Goal: Transaction & Acquisition: Purchase product/service

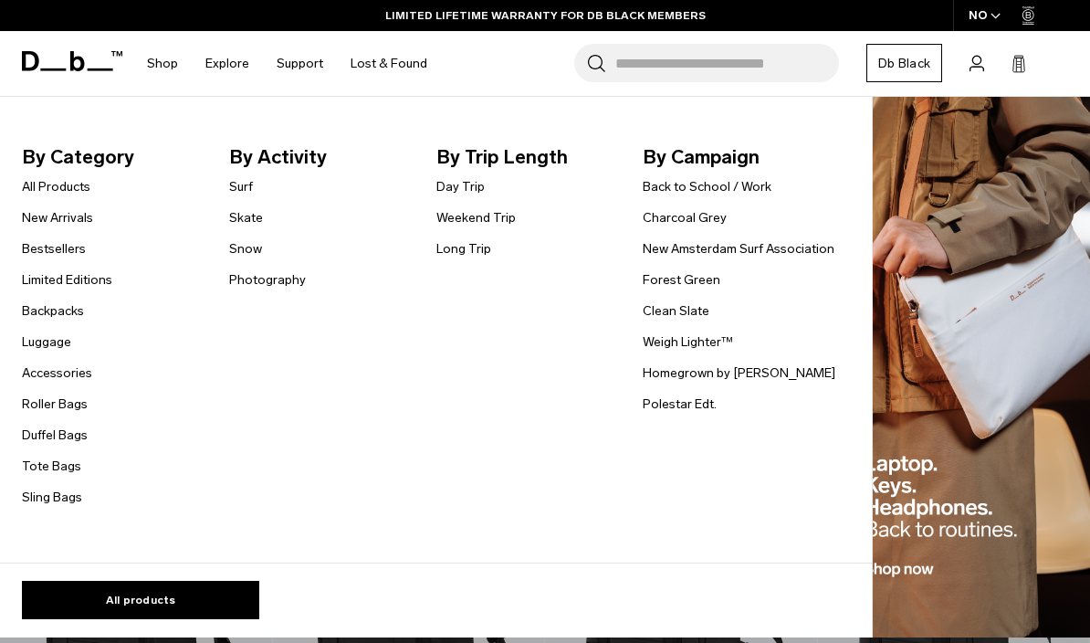
click at [40, 351] on link "Luggage" at bounding box center [46, 341] width 49 height 19
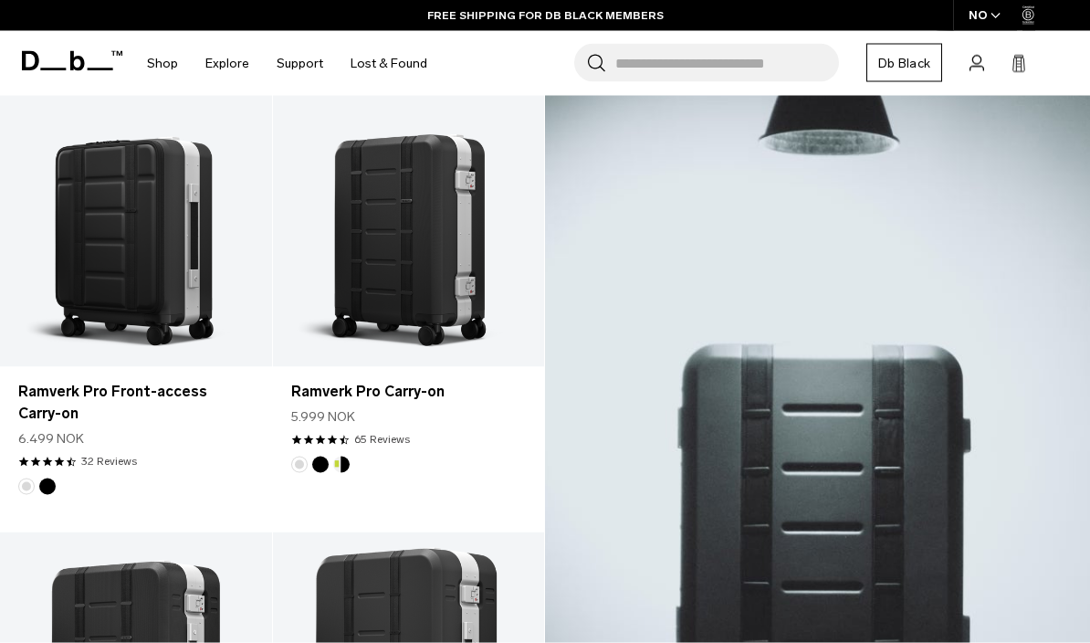
scroll to position [346, 0]
click at [35, 404] on link "Ramverk Pro Front-access Carry-on" at bounding box center [136, 402] width 236 height 44
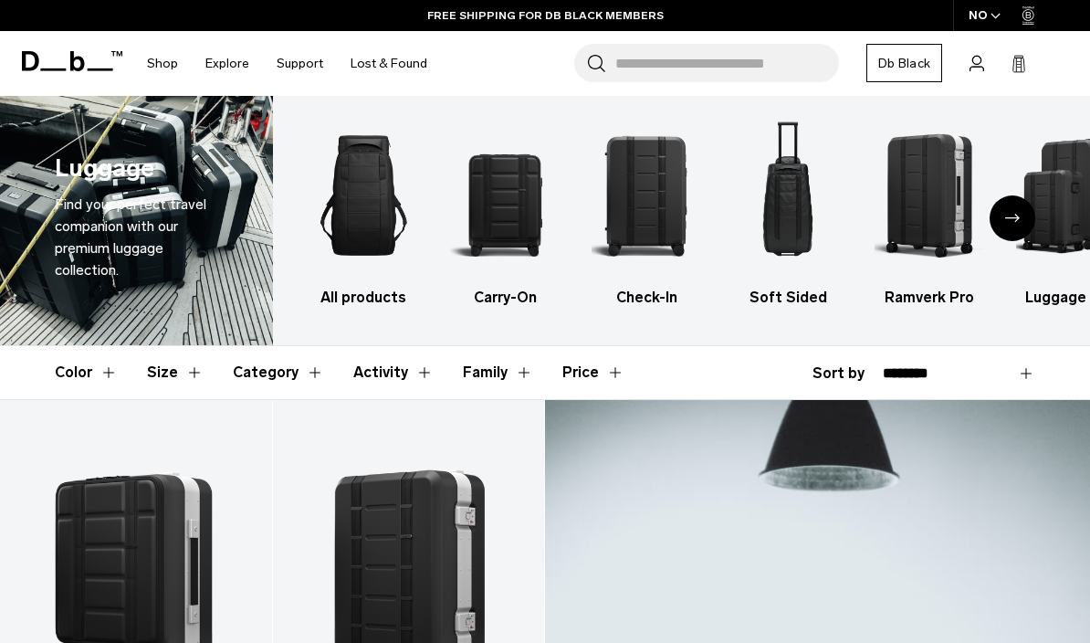
scroll to position [14, 0]
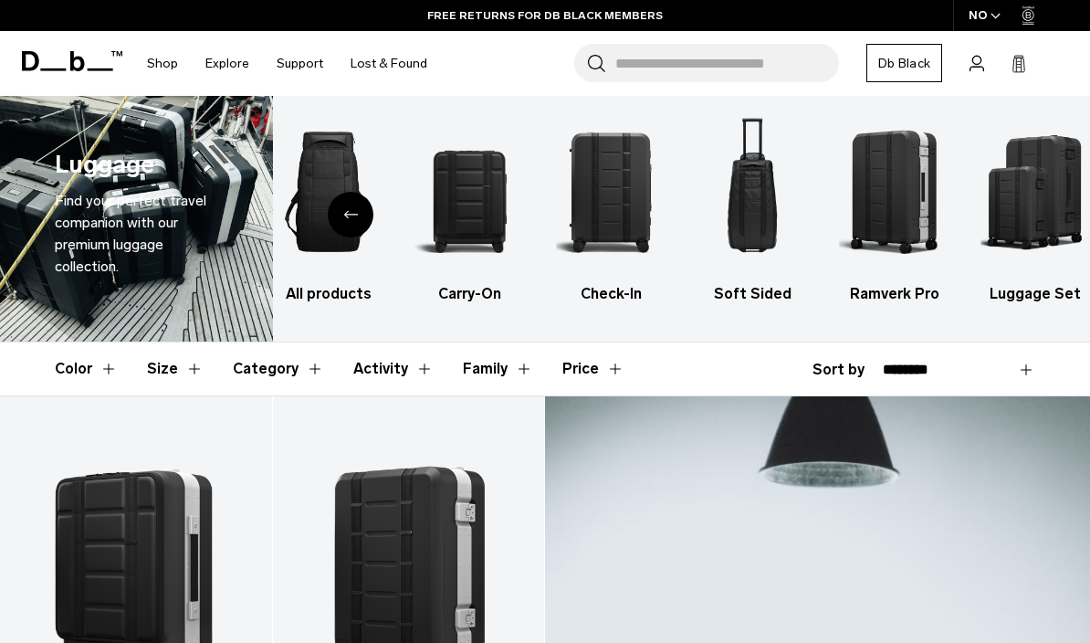
click at [1039, 222] on img "6 / 6" at bounding box center [1037, 192] width 110 height 164
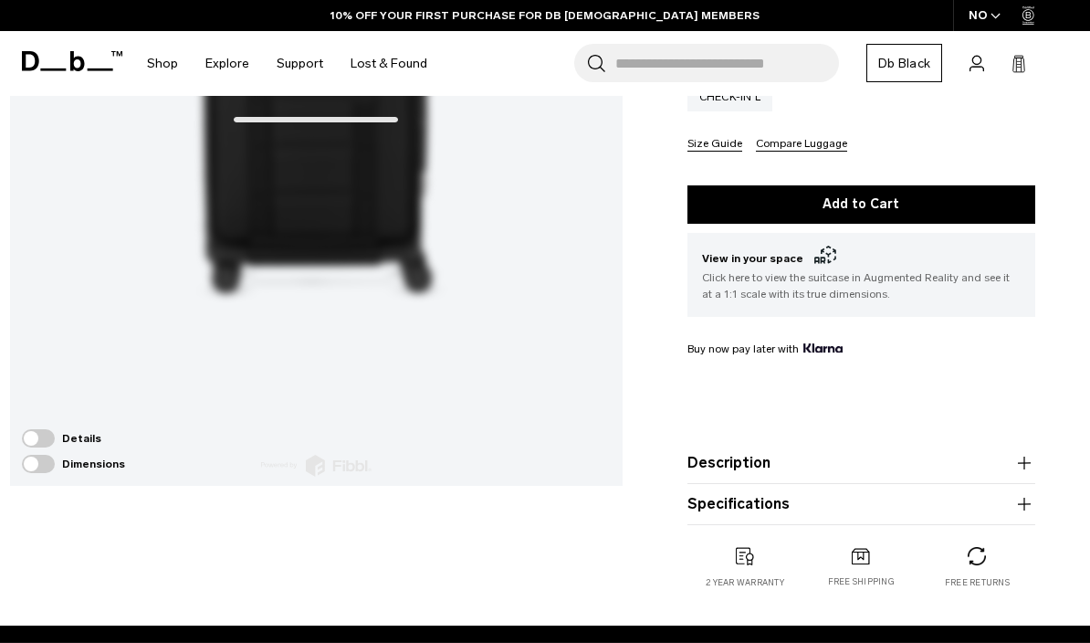
scroll to position [412, 0]
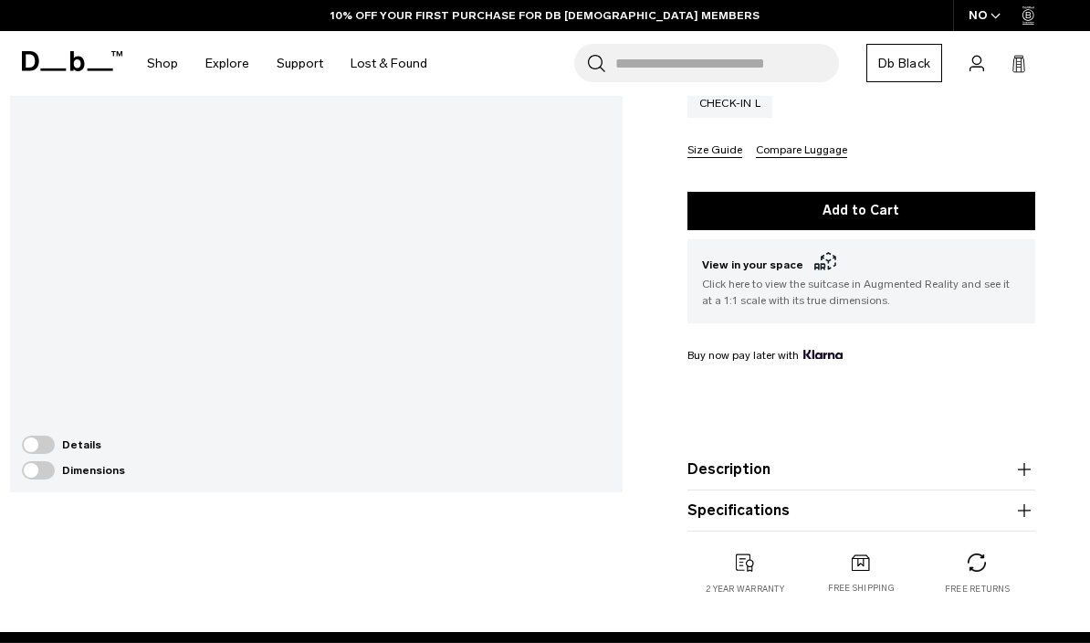
click at [1017, 508] on icon "button" at bounding box center [1025, 511] width 22 height 22
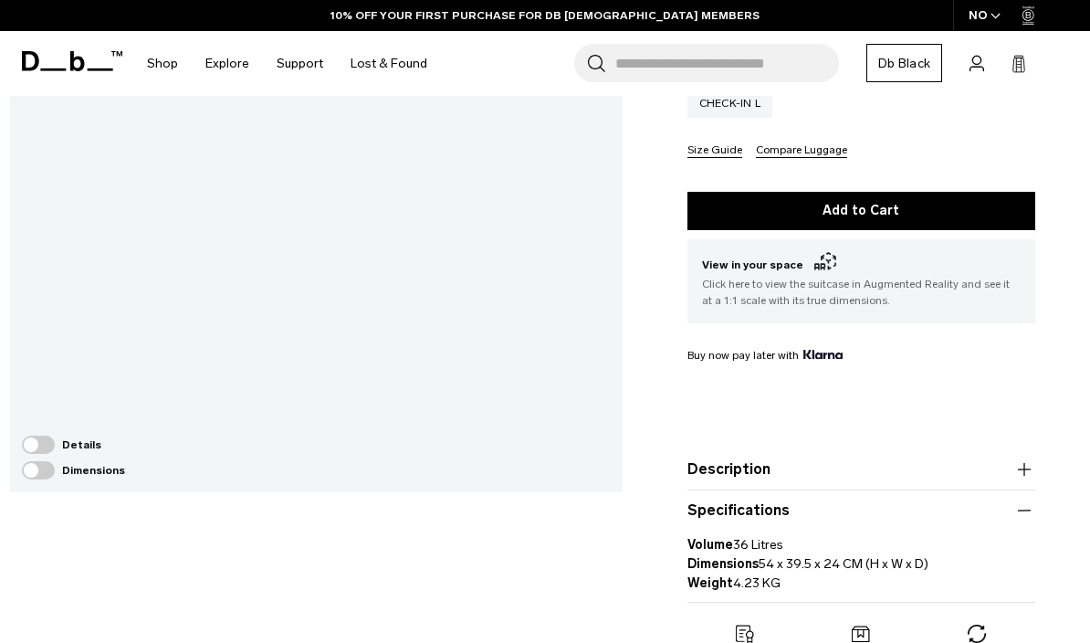
click at [1021, 503] on icon "button" at bounding box center [1025, 511] width 22 height 22
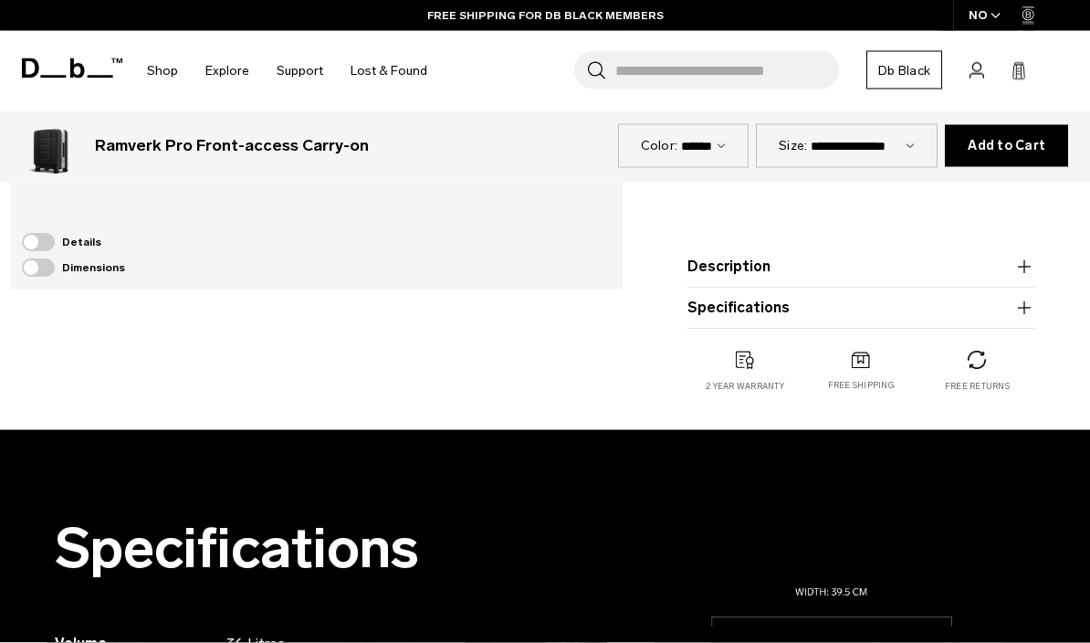
scroll to position [617, 0]
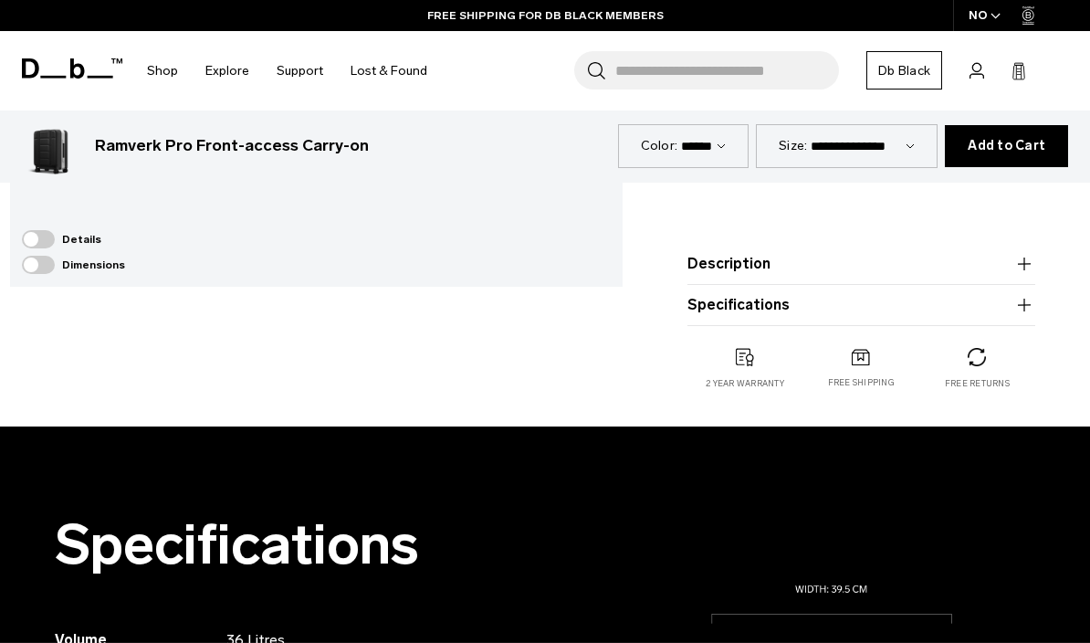
click at [1027, 305] on icon "button" at bounding box center [1024, 304] width 13 height 1
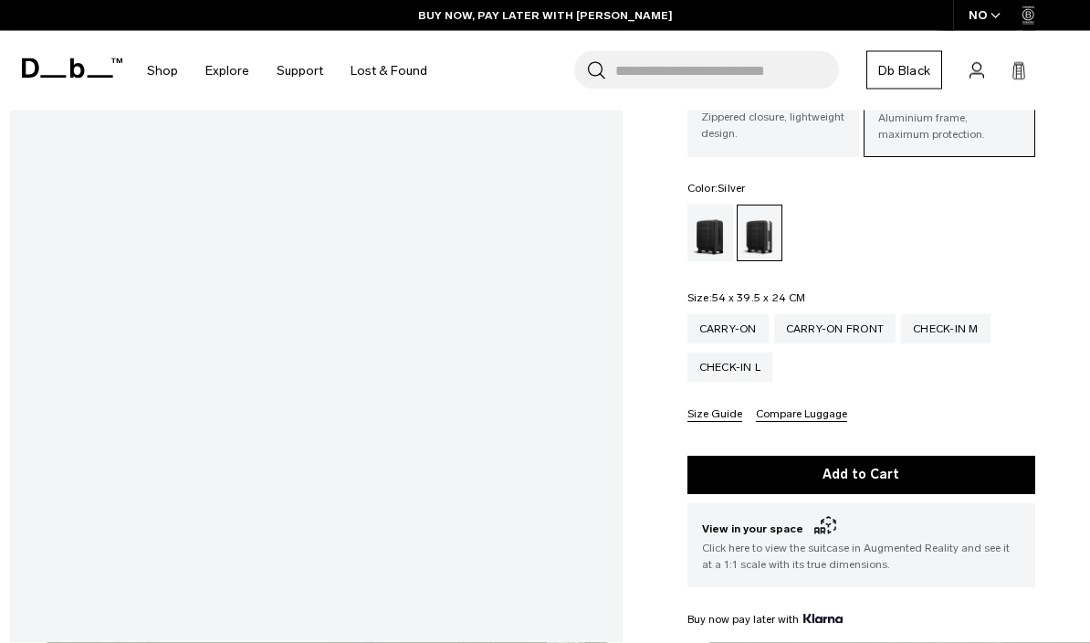
scroll to position [148, 0]
click at [746, 368] on div "Check-in L" at bounding box center [731, 367] width 86 height 29
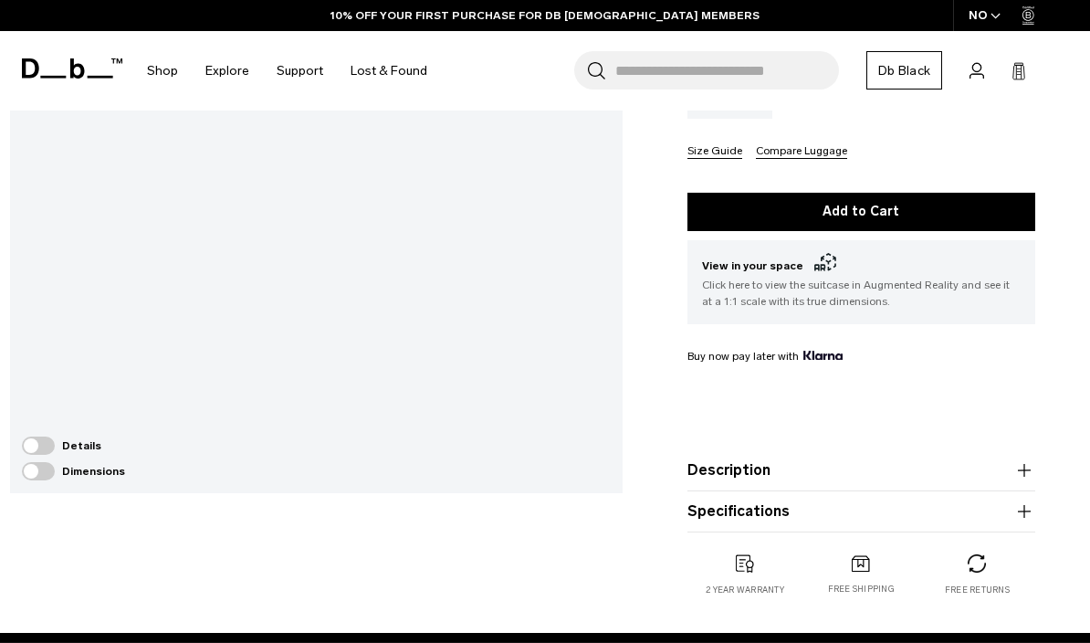
scroll to position [414, 0]
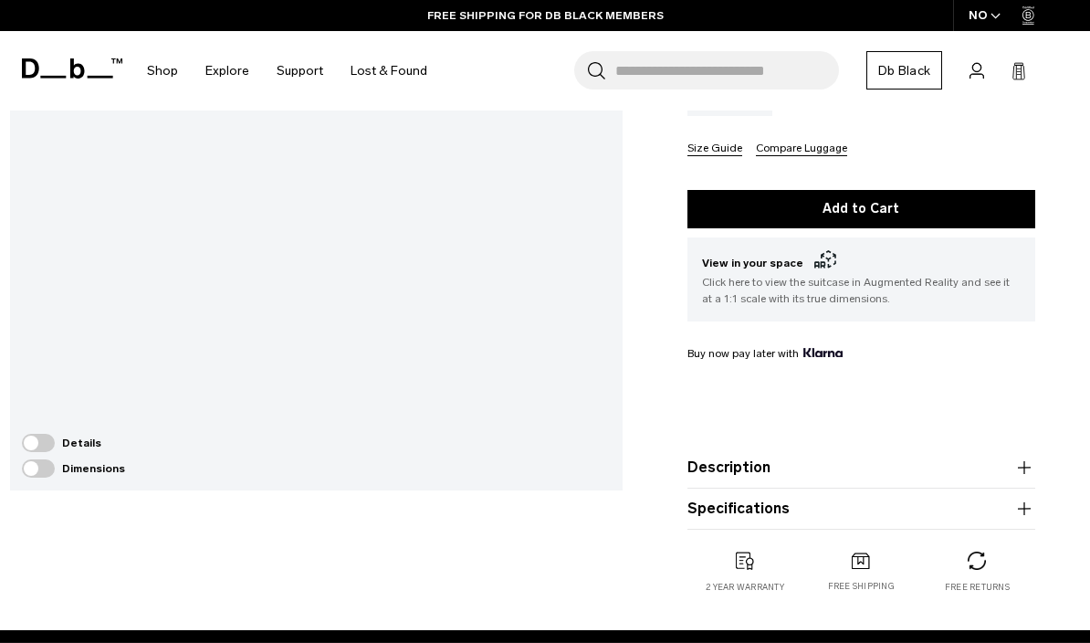
click at [1015, 513] on icon "button" at bounding box center [1025, 509] width 22 height 22
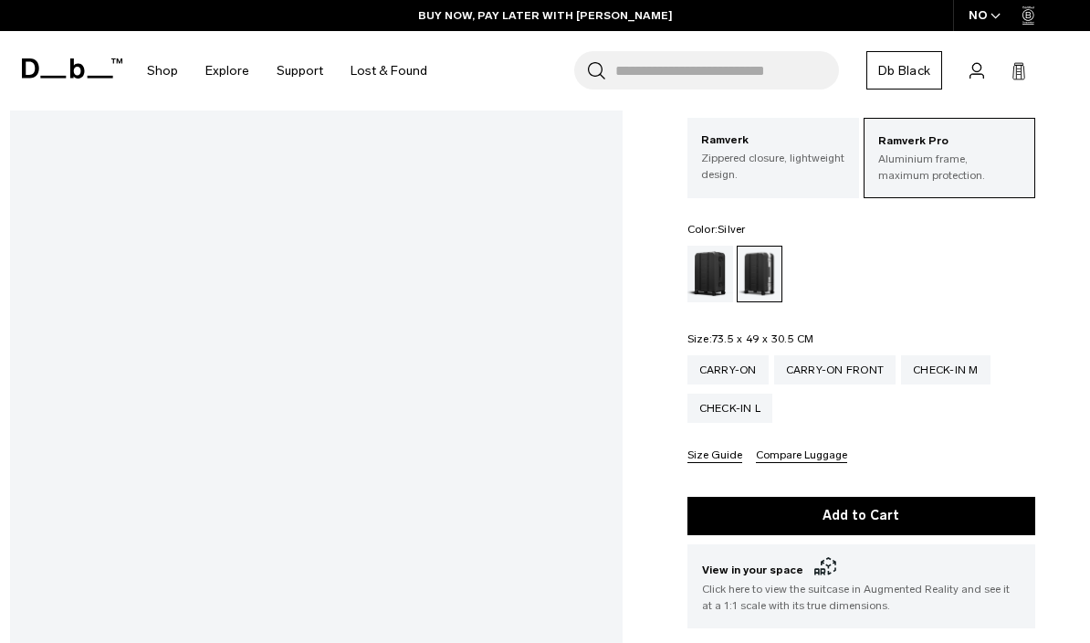
scroll to position [0, 0]
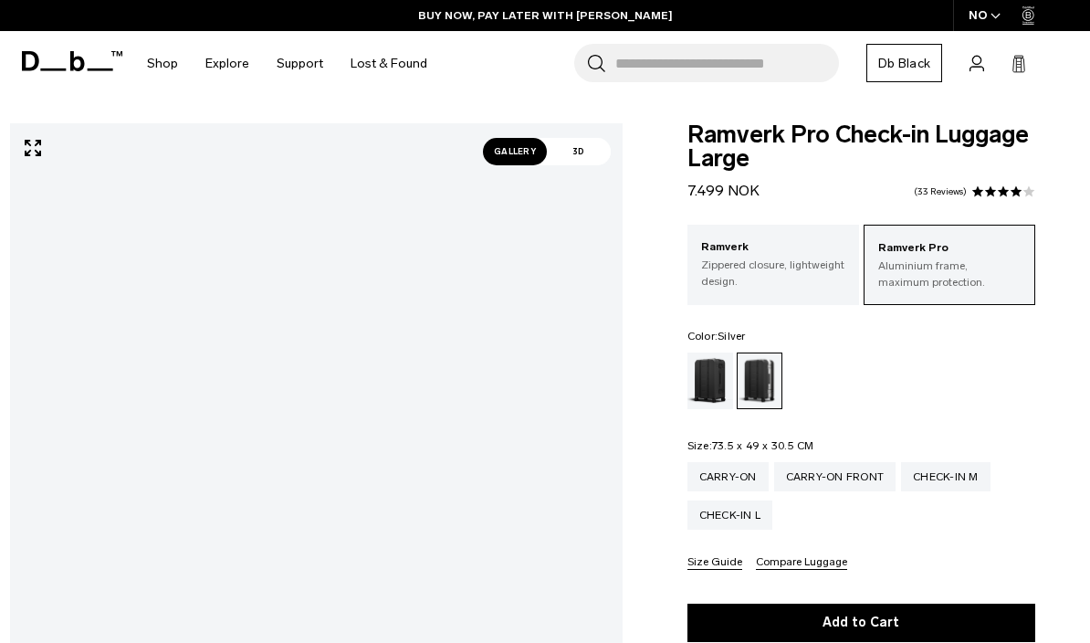
scroll to position [227, 0]
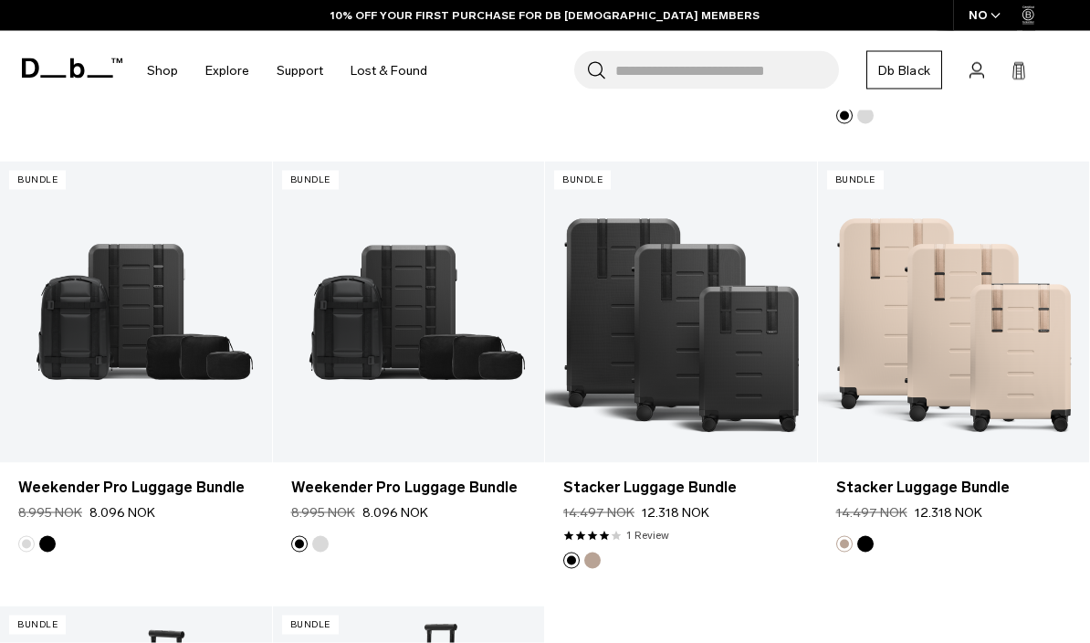
scroll to position [695, 0]
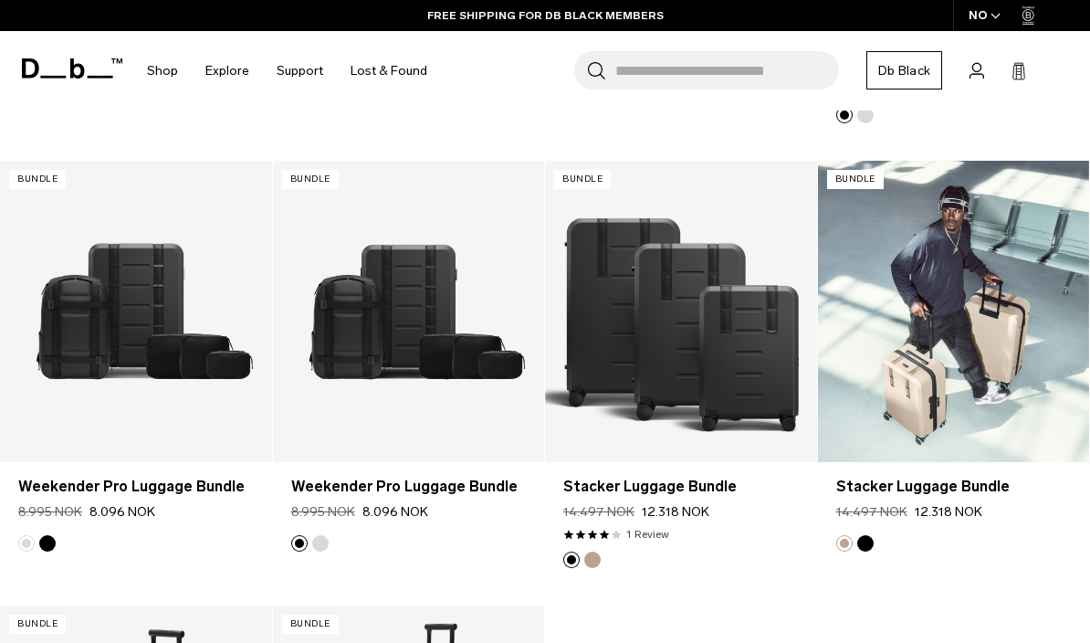
click at [1000, 360] on link "Stacker Luggage Bundle" at bounding box center [954, 312] width 272 height 302
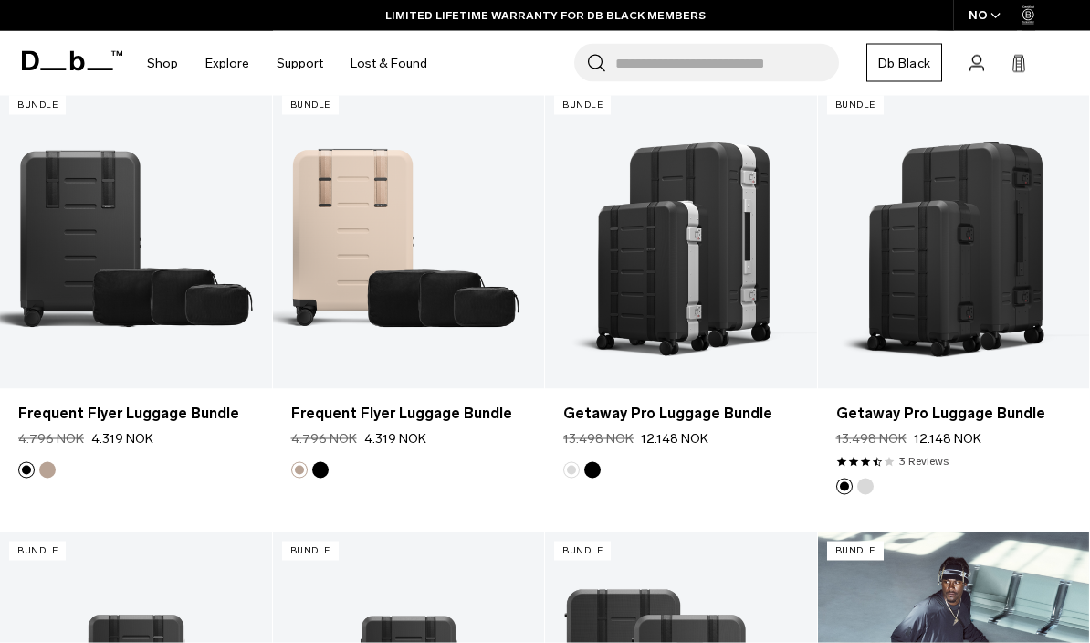
scroll to position [339, 0]
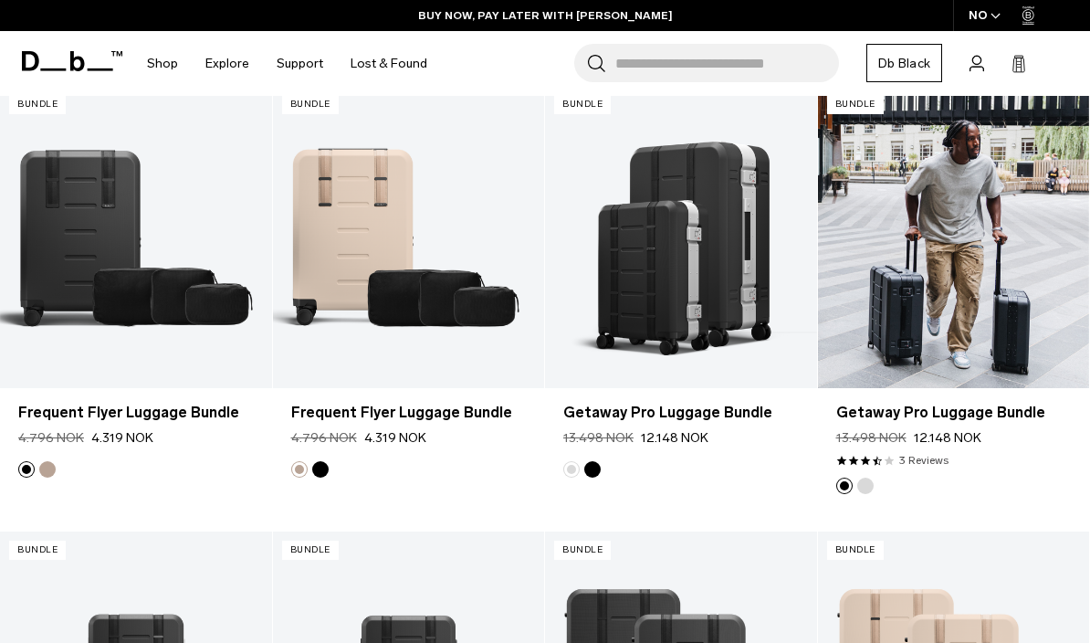
click at [1012, 283] on link "Getaway Pro Luggage Bundle" at bounding box center [954, 237] width 272 height 302
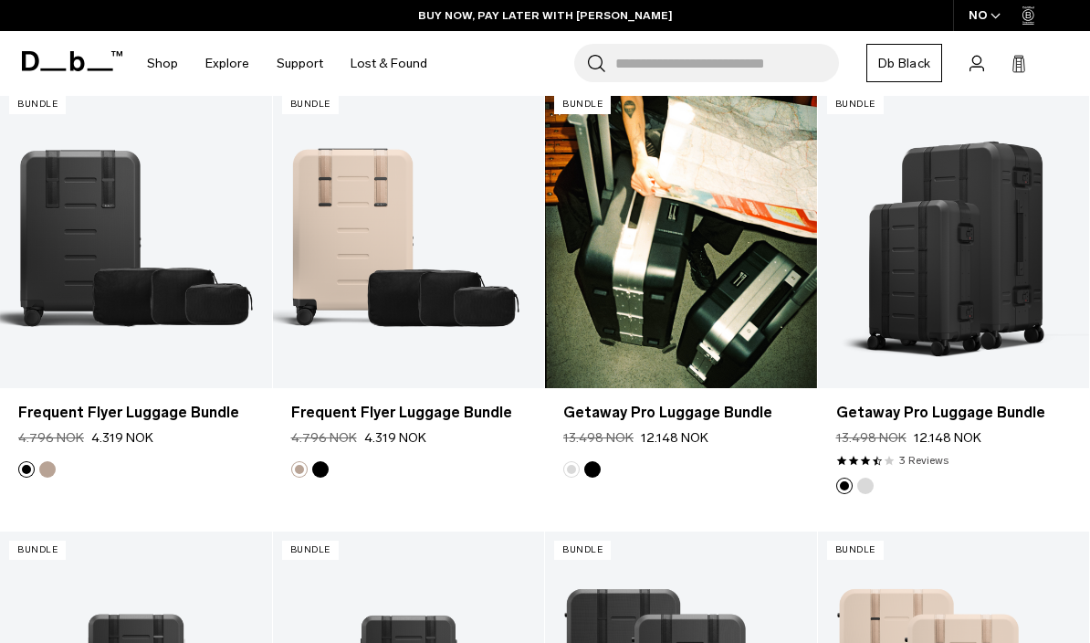
click at [615, 279] on link "Getaway Pro Luggage Bundle" at bounding box center [681, 237] width 272 height 302
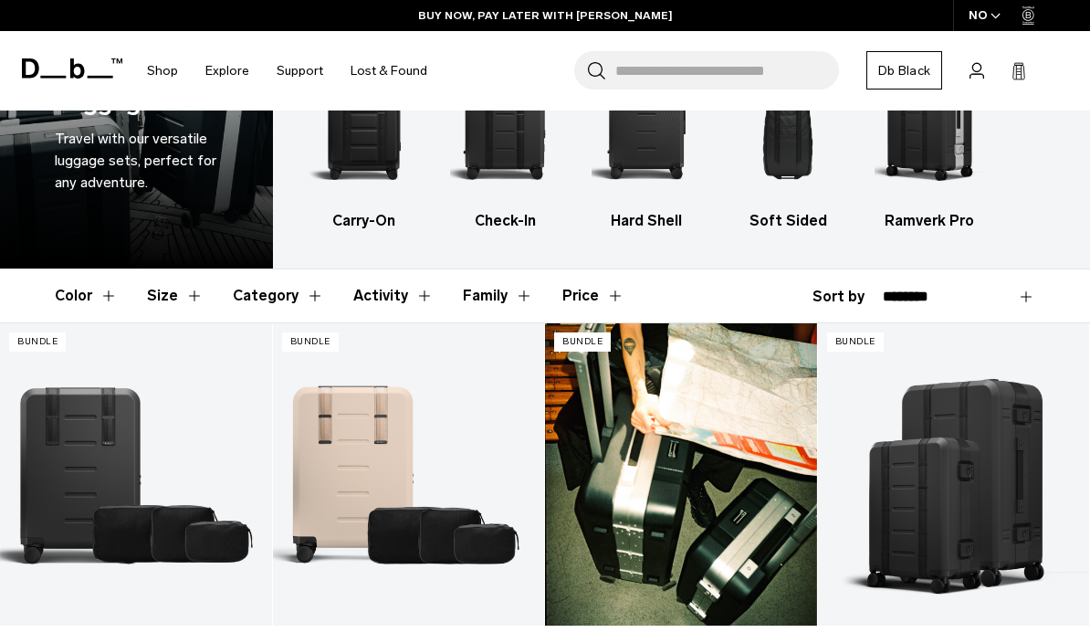
scroll to position [0, 0]
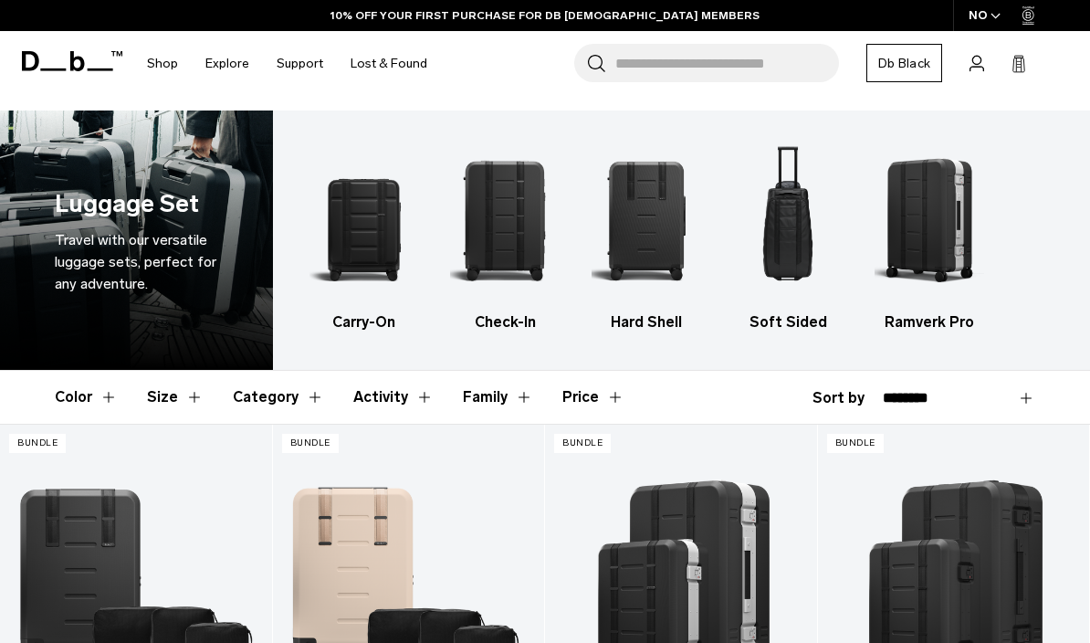
click at [505, 215] on img "2 / 5" at bounding box center [505, 220] width 110 height 164
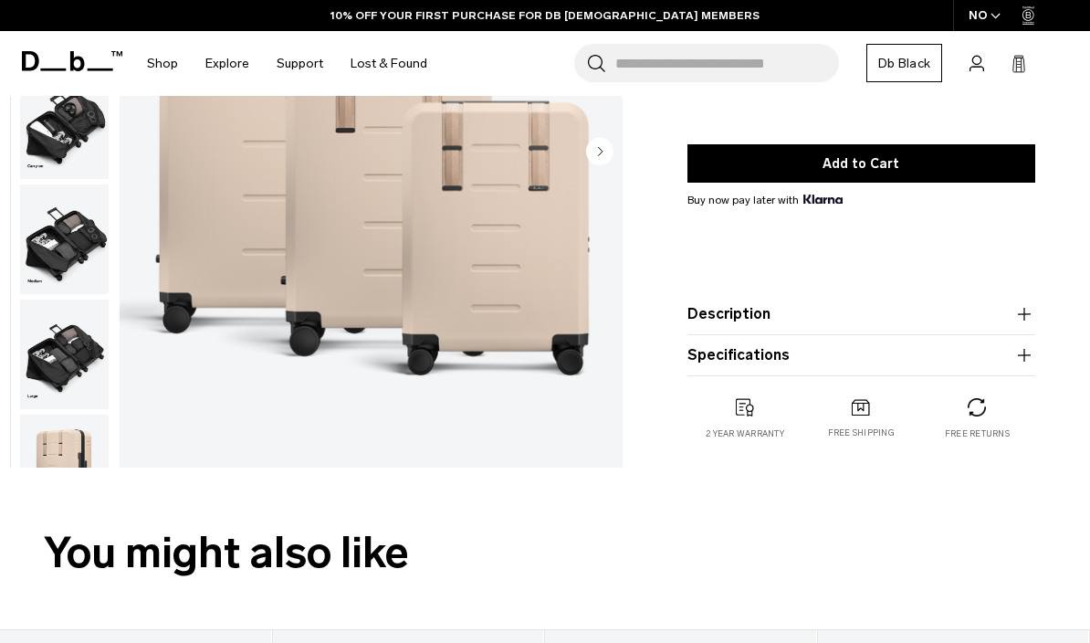
click at [1025, 364] on icon "button" at bounding box center [1025, 355] width 22 height 22
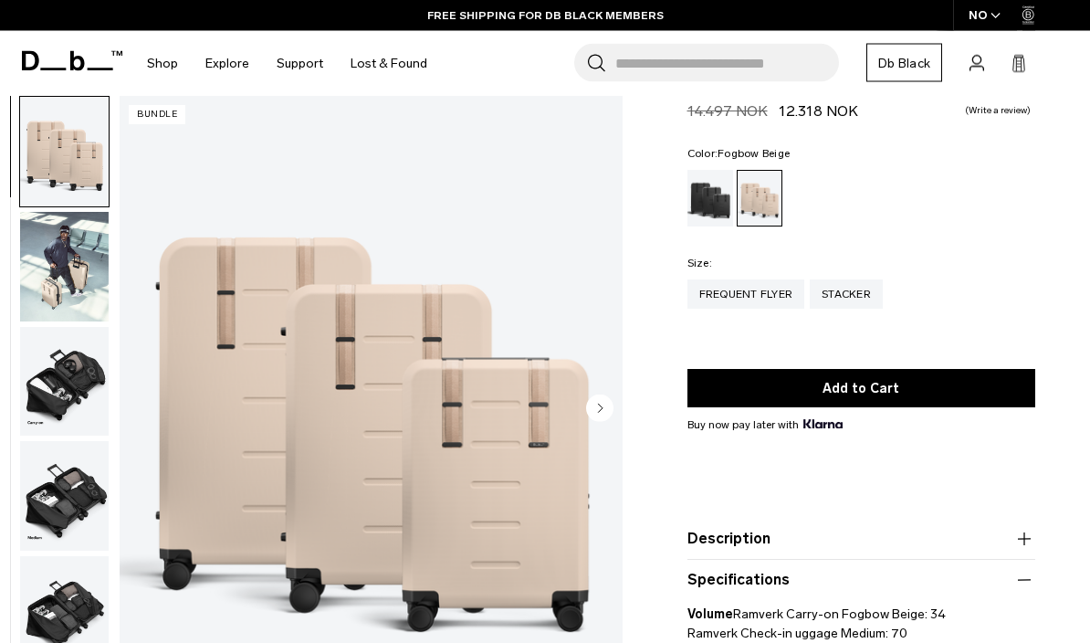
scroll to position [56, 0]
click at [712, 192] on div "Black Out" at bounding box center [711, 198] width 47 height 57
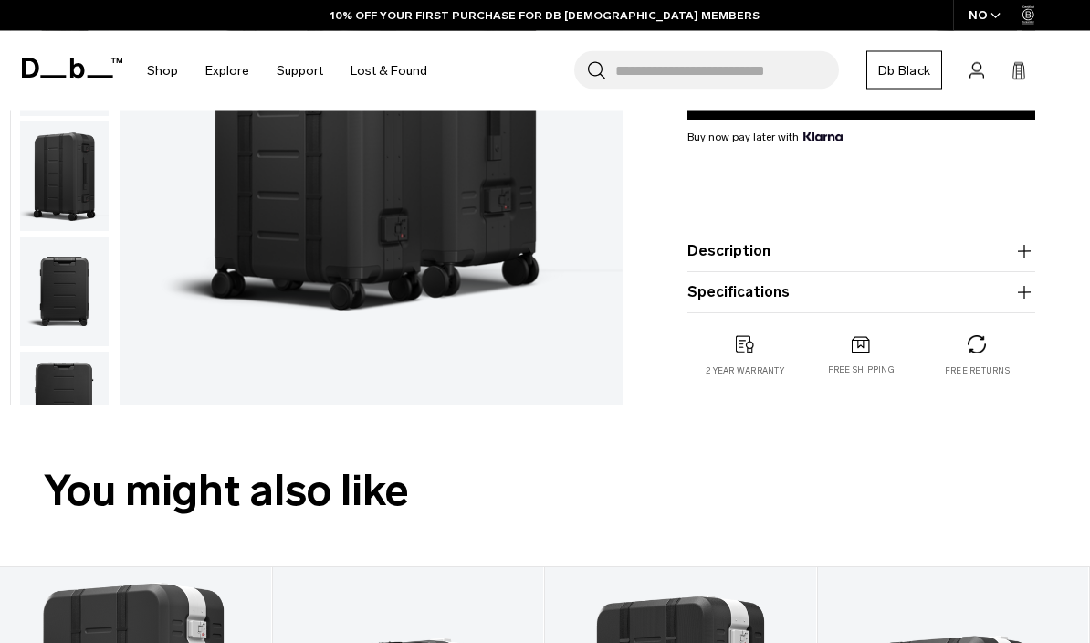
scroll to position [345, 0]
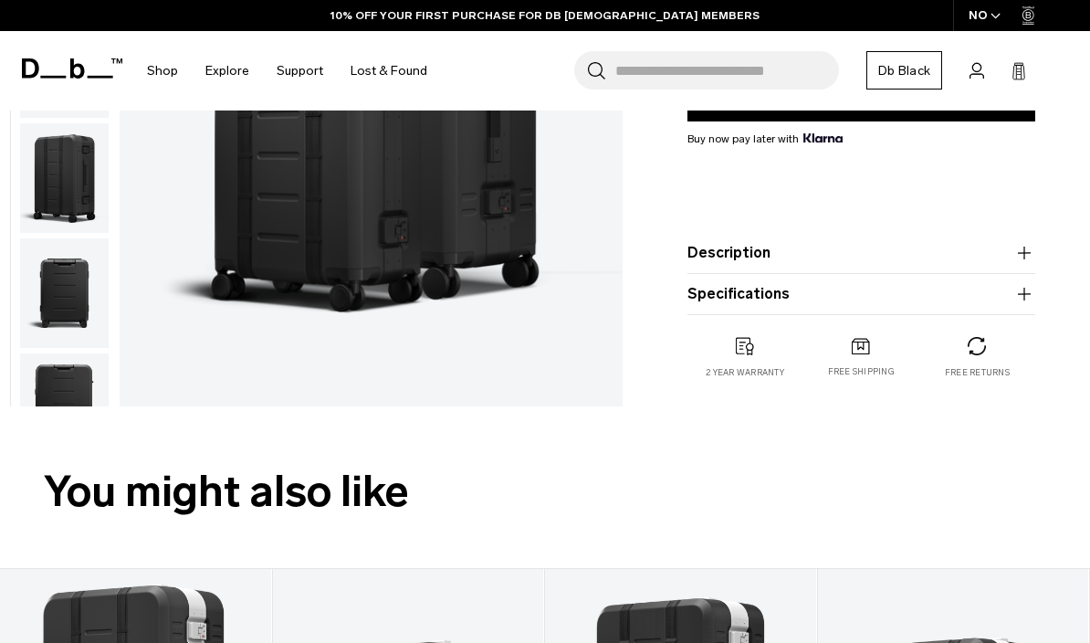
click at [1018, 301] on icon "button" at bounding box center [1025, 294] width 22 height 22
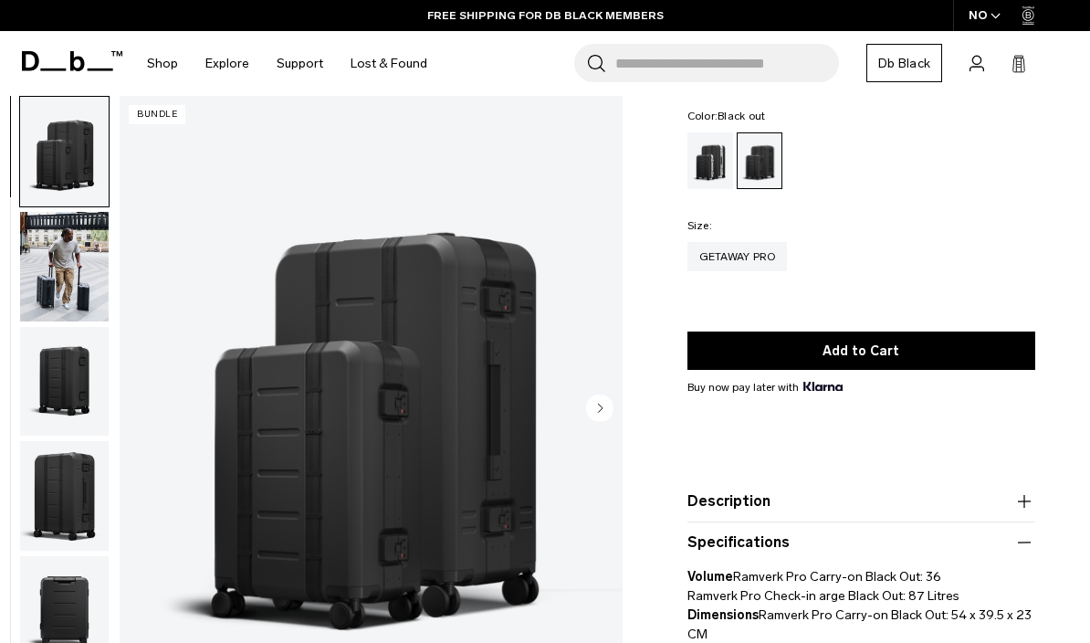
scroll to position [0, 0]
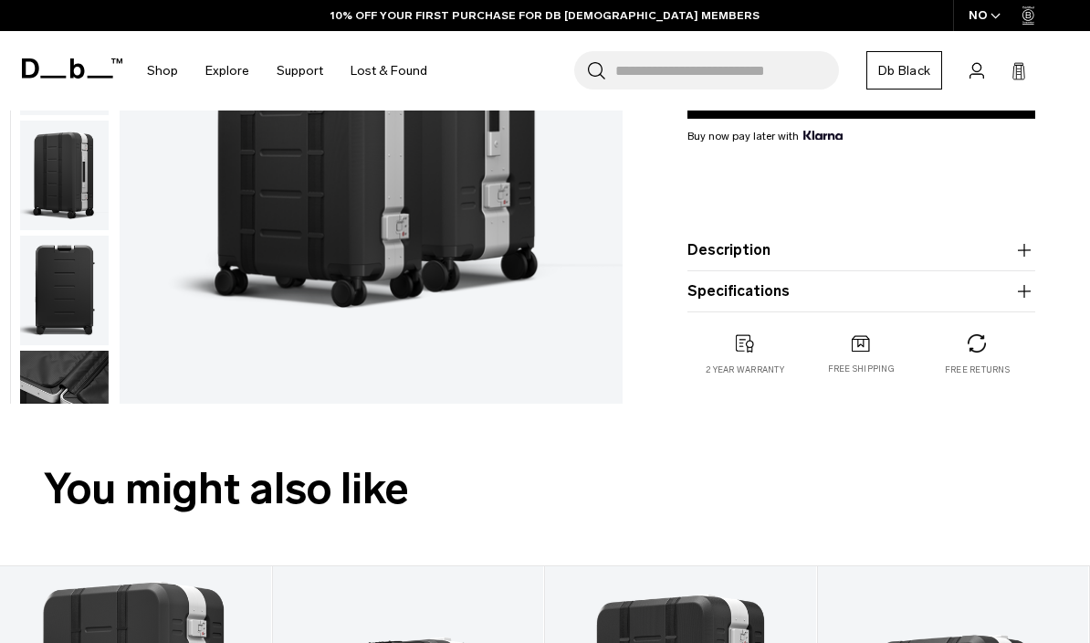
scroll to position [270, 0]
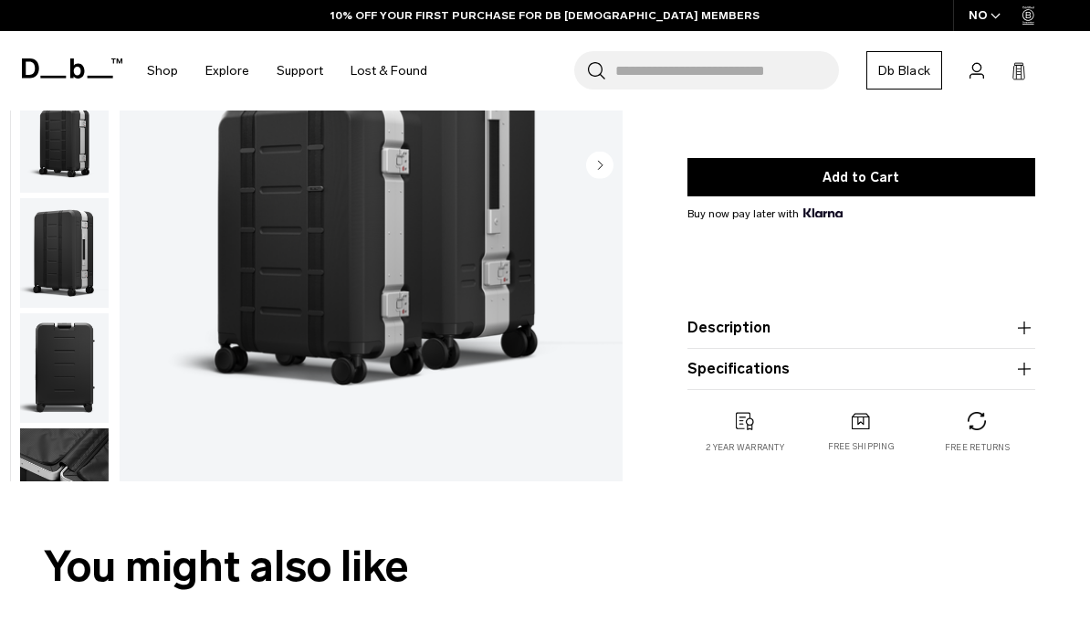
click at [1024, 369] on icon "button" at bounding box center [1025, 369] width 22 height 22
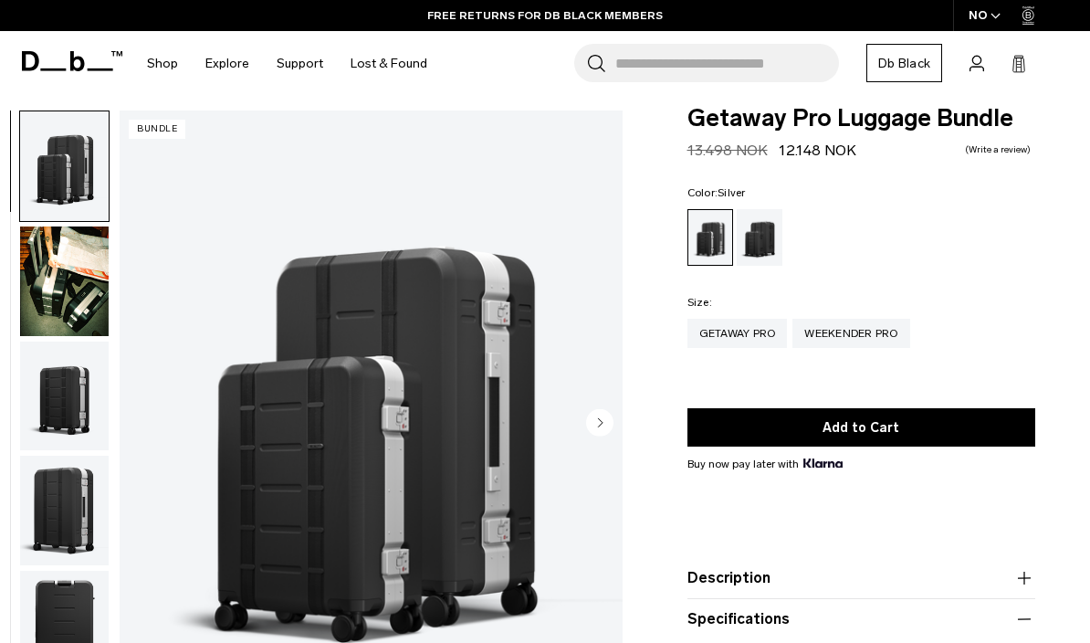
scroll to position [0, 0]
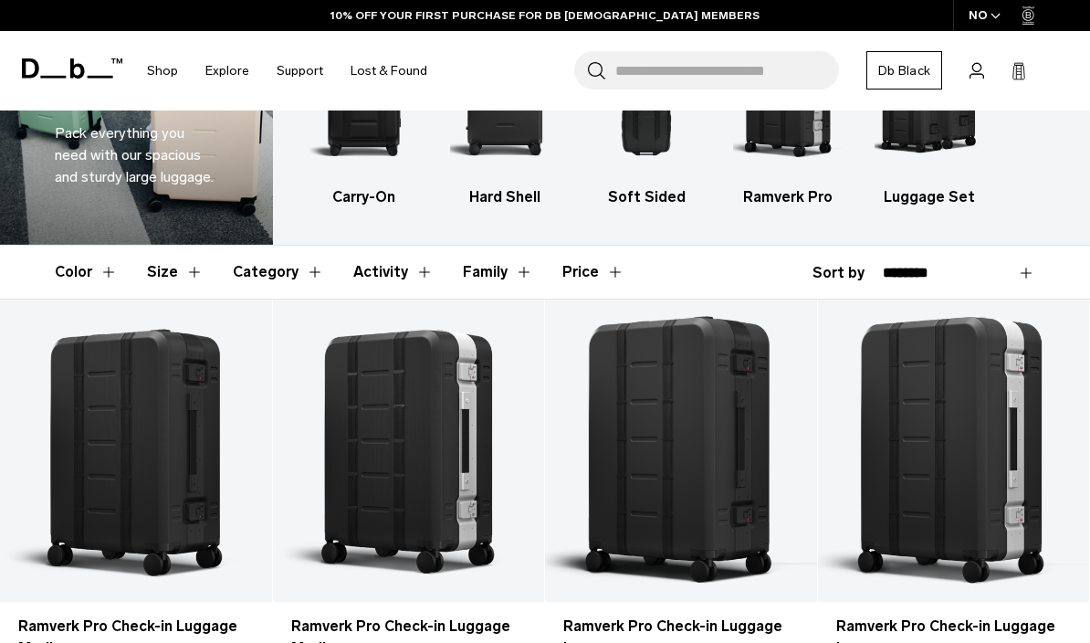
scroll to position [104, 0]
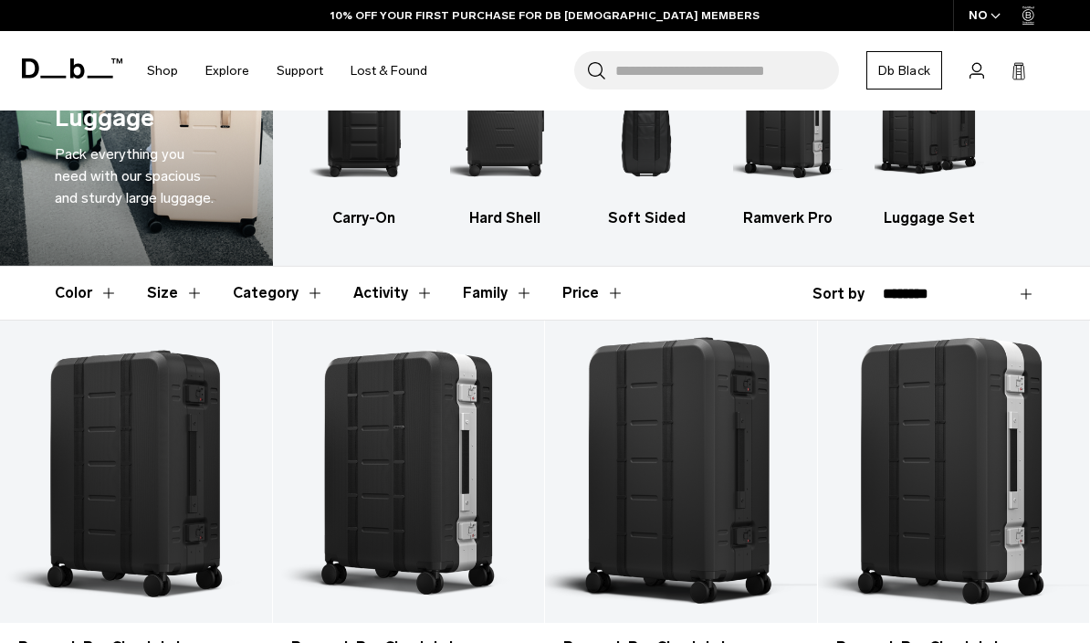
click at [177, 295] on button "Size" at bounding box center [175, 293] width 57 height 53
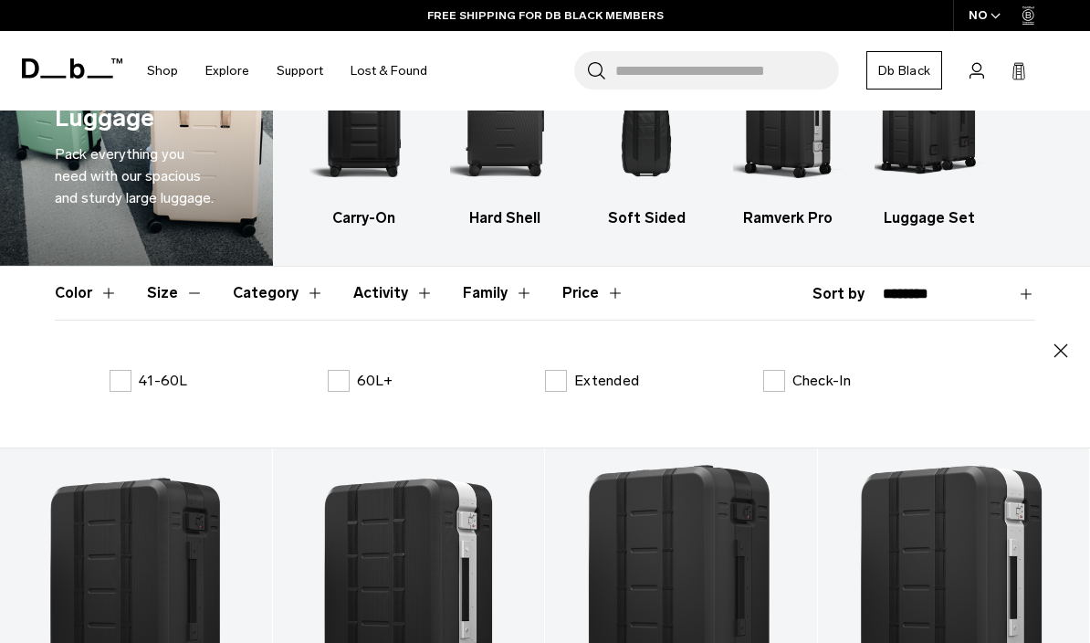
click at [553, 389] on label "Extended" at bounding box center [592, 381] width 94 height 22
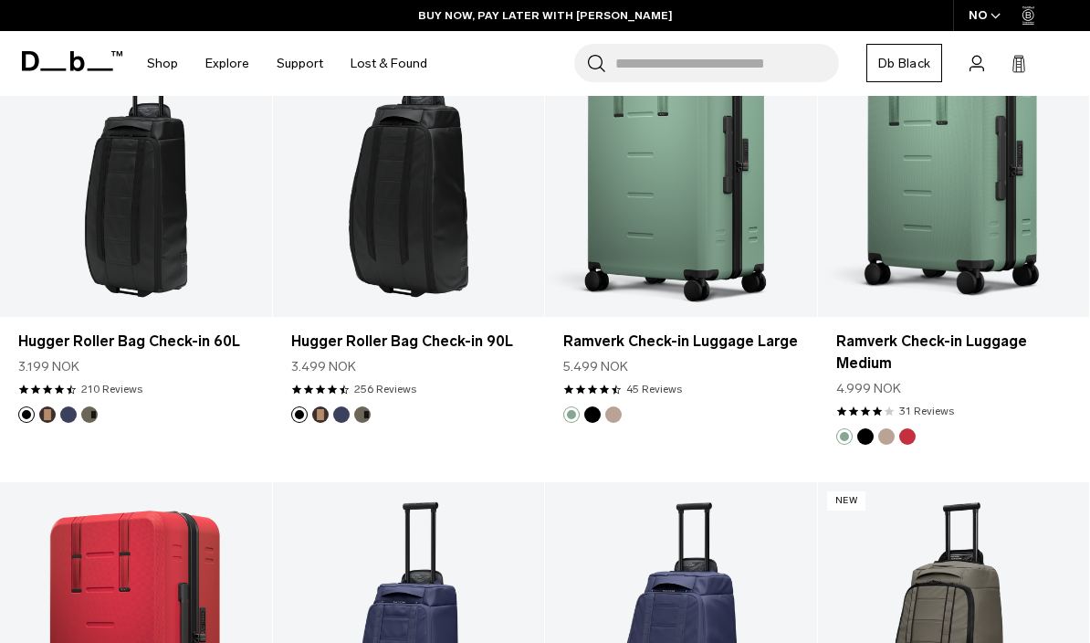
scroll to position [1514, 0]
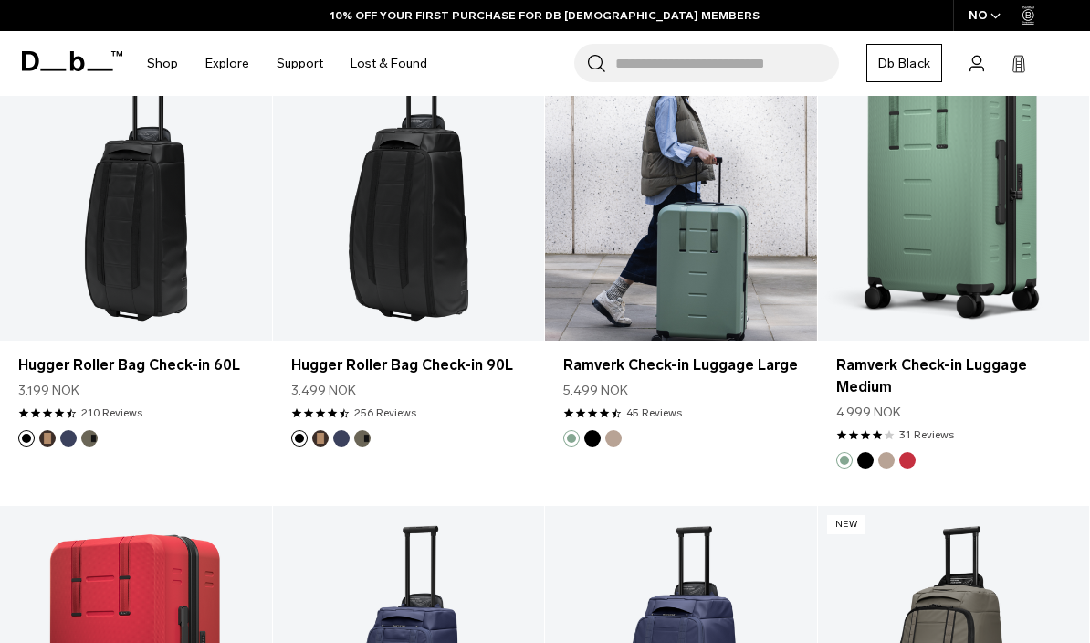
click at [646, 294] on link "Ramverk Check-in Luggage Large" at bounding box center [681, 189] width 272 height 302
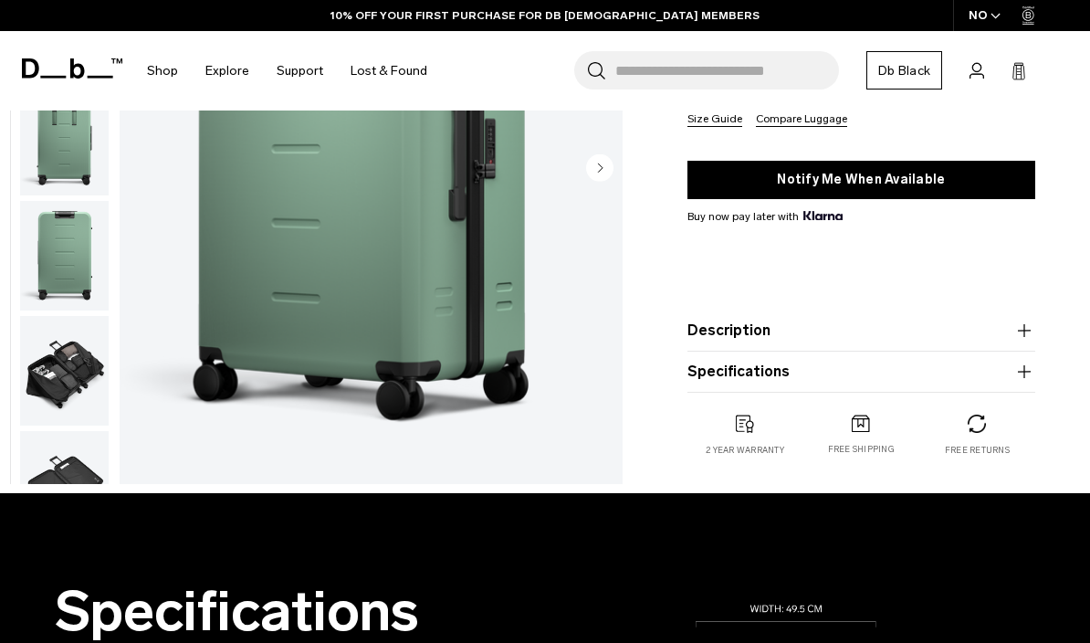
click at [1025, 382] on icon "button" at bounding box center [1025, 372] width 22 height 22
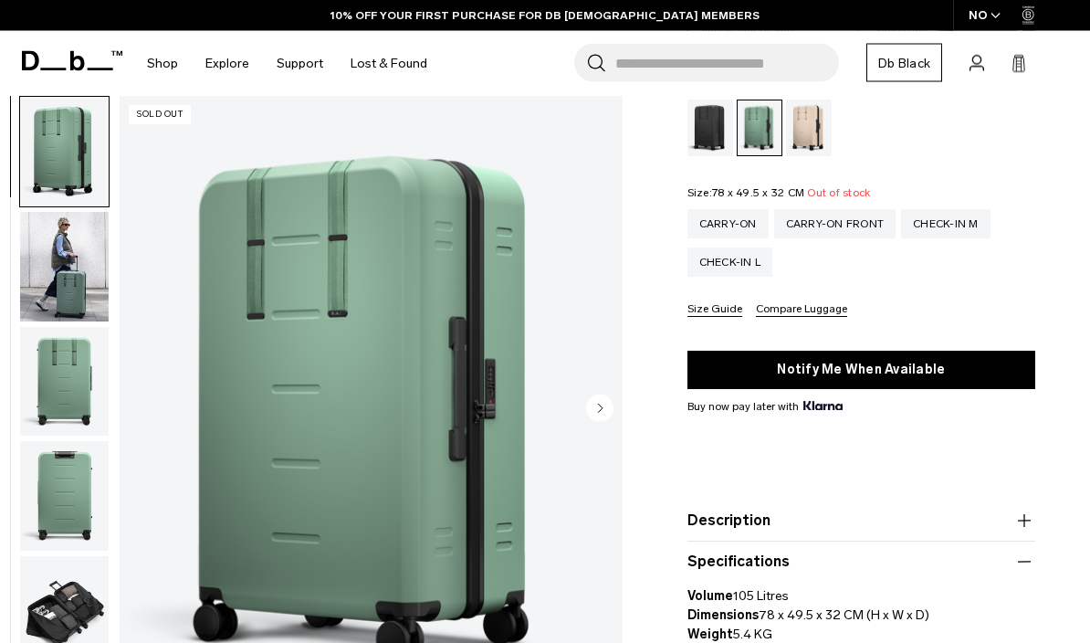
scroll to position [253, 0]
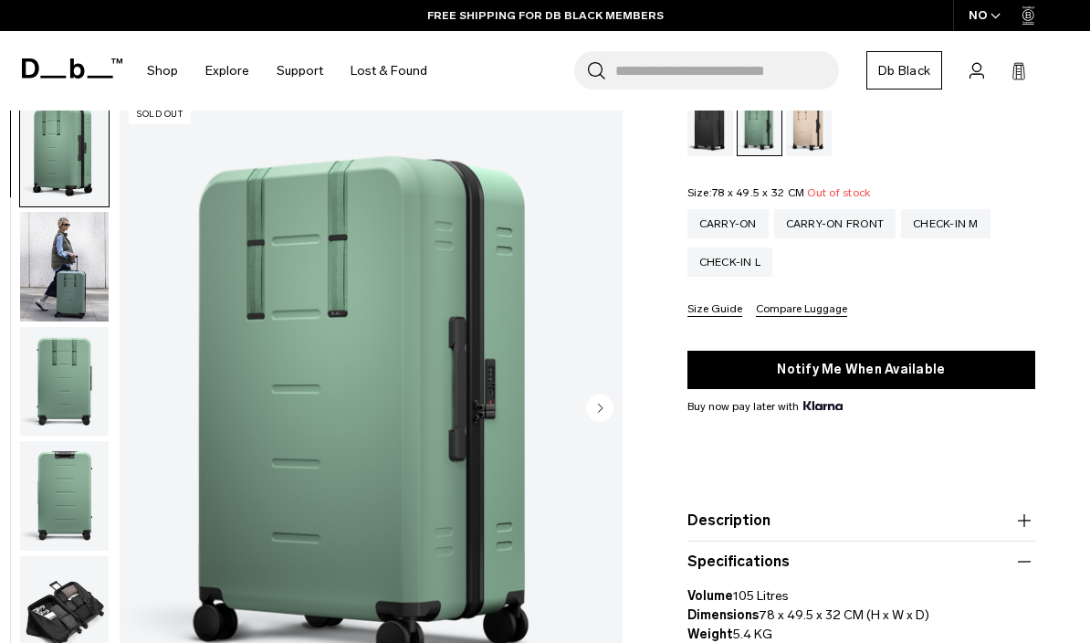
click at [609, 422] on button "Next slide" at bounding box center [599, 410] width 27 height 31
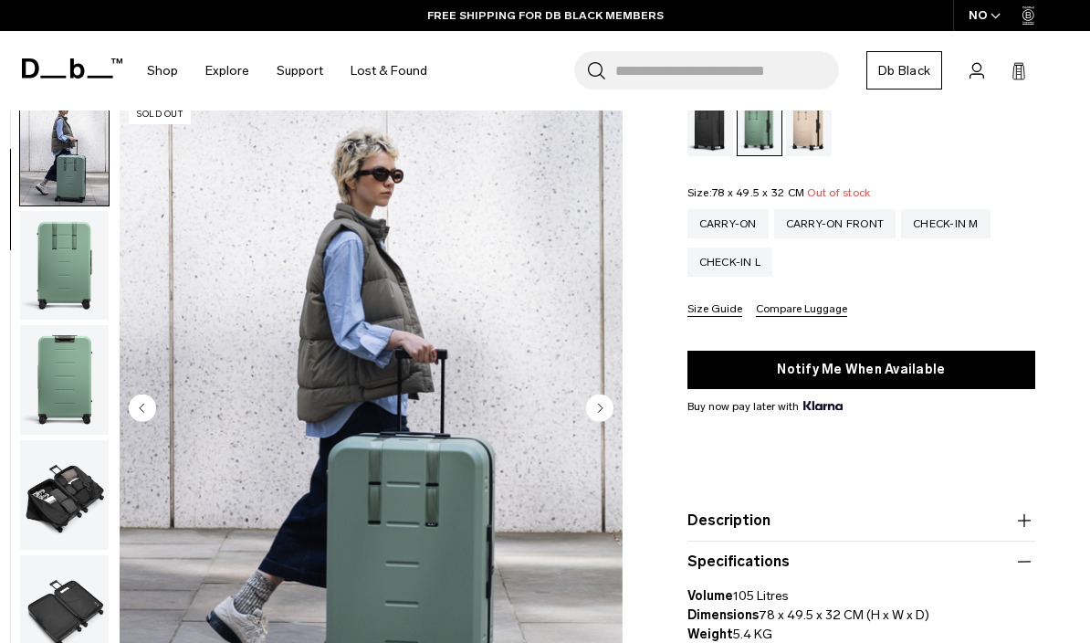
click at [605, 407] on circle "Next slide" at bounding box center [599, 408] width 27 height 27
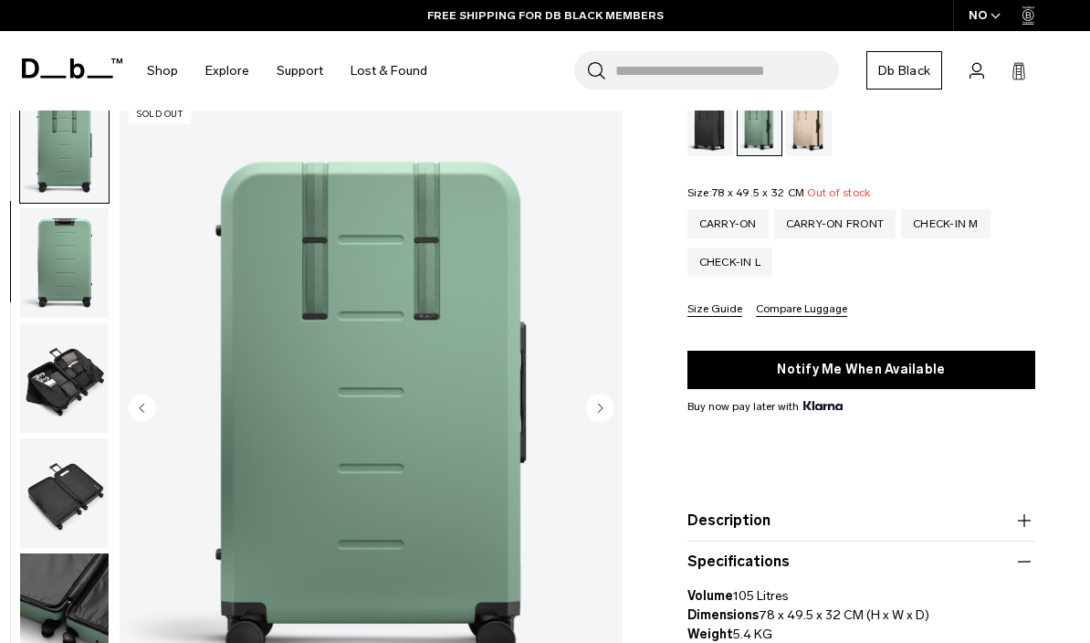
click at [609, 407] on circle "Next slide" at bounding box center [599, 408] width 27 height 27
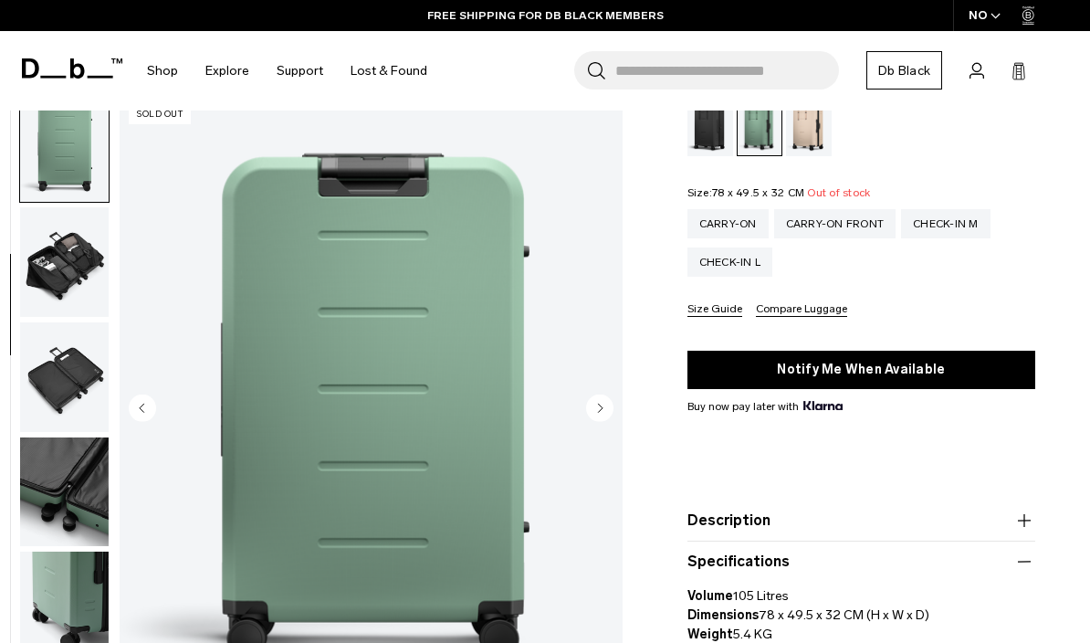
click at [613, 406] on circle "Next slide" at bounding box center [599, 408] width 27 height 27
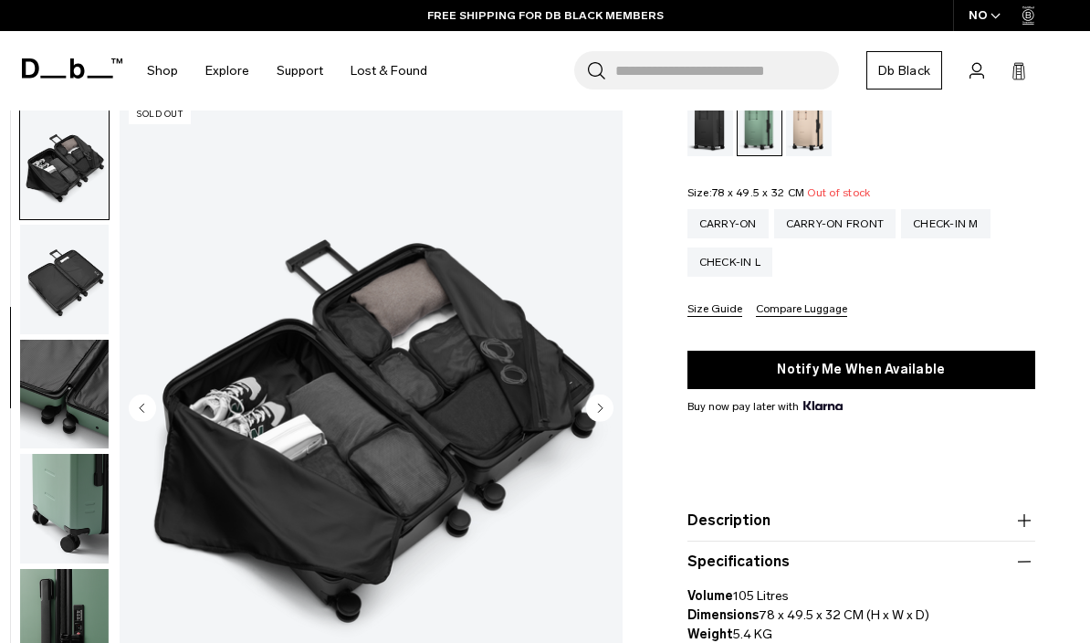
scroll to position [465, 0]
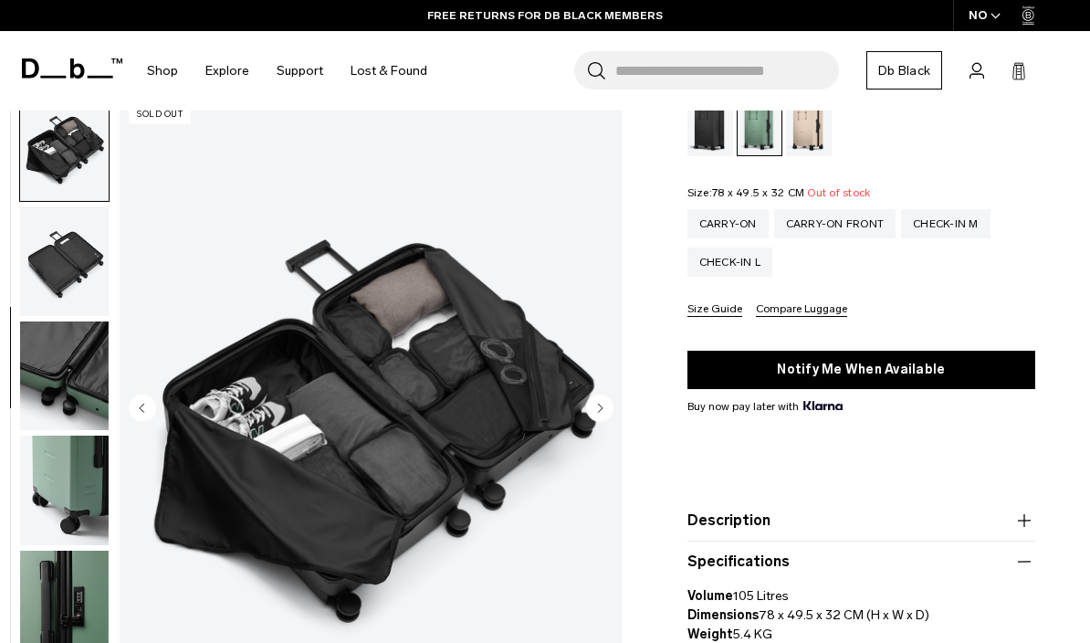
click at [610, 406] on circle "Next slide" at bounding box center [599, 408] width 27 height 27
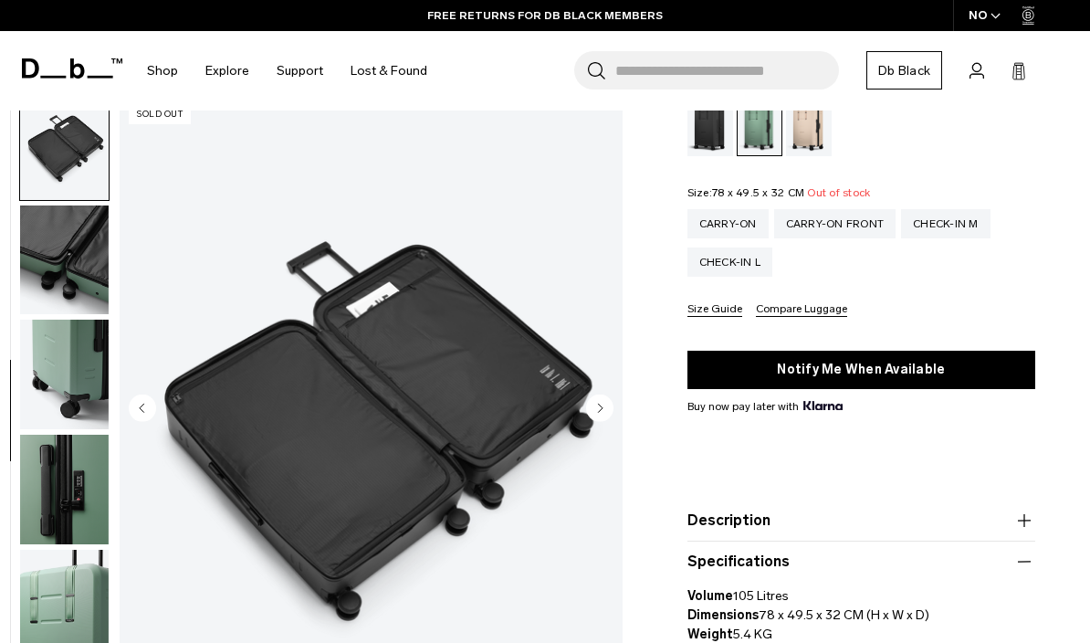
click at [606, 409] on circle "Next slide" at bounding box center [599, 408] width 27 height 27
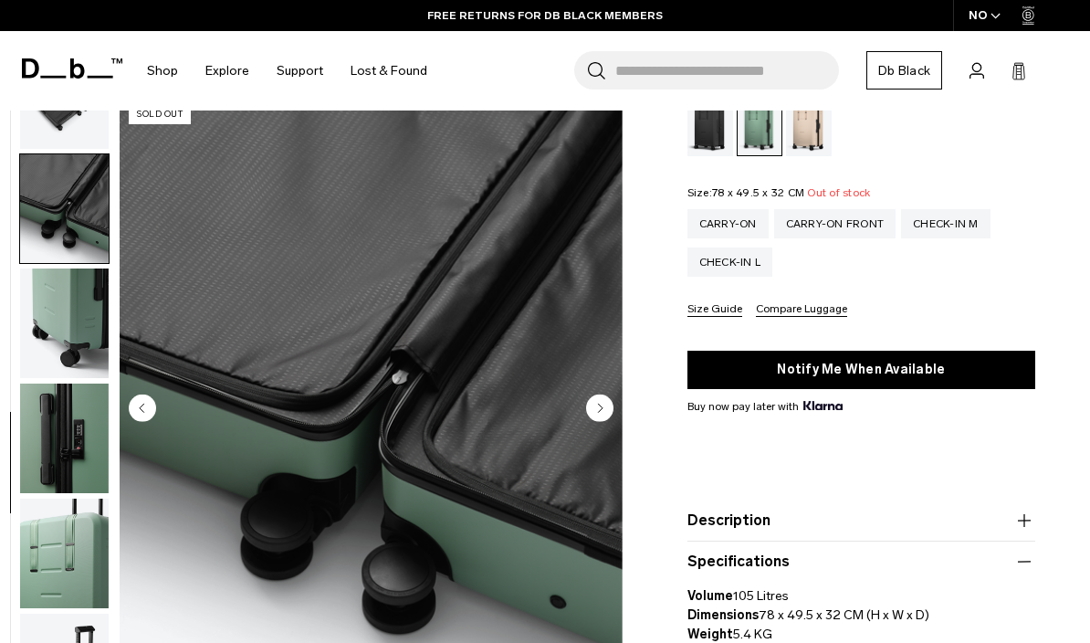
scroll to position [647, 0]
click at [605, 412] on circle "Next slide" at bounding box center [599, 408] width 27 height 27
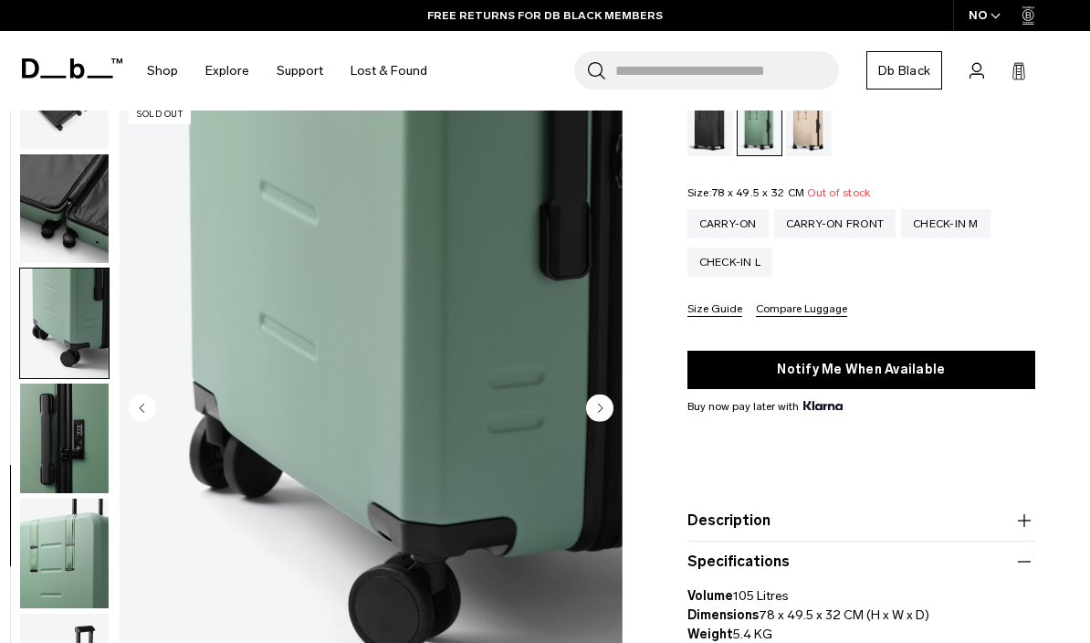
click at [604, 415] on circle "Next slide" at bounding box center [599, 408] width 27 height 27
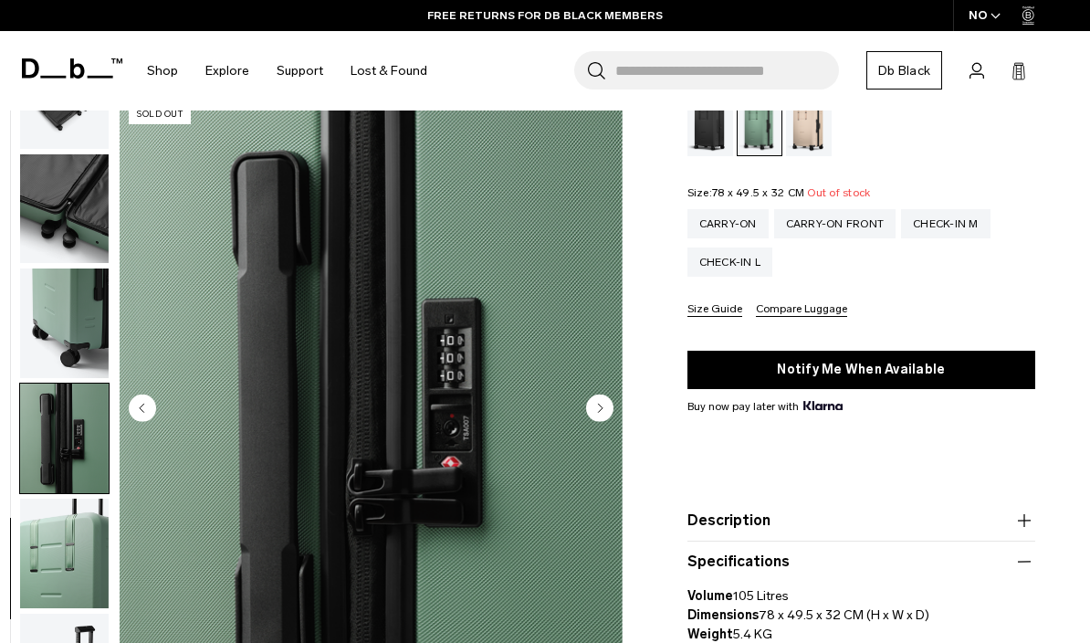
click at [606, 415] on circle "Next slide" at bounding box center [599, 408] width 27 height 27
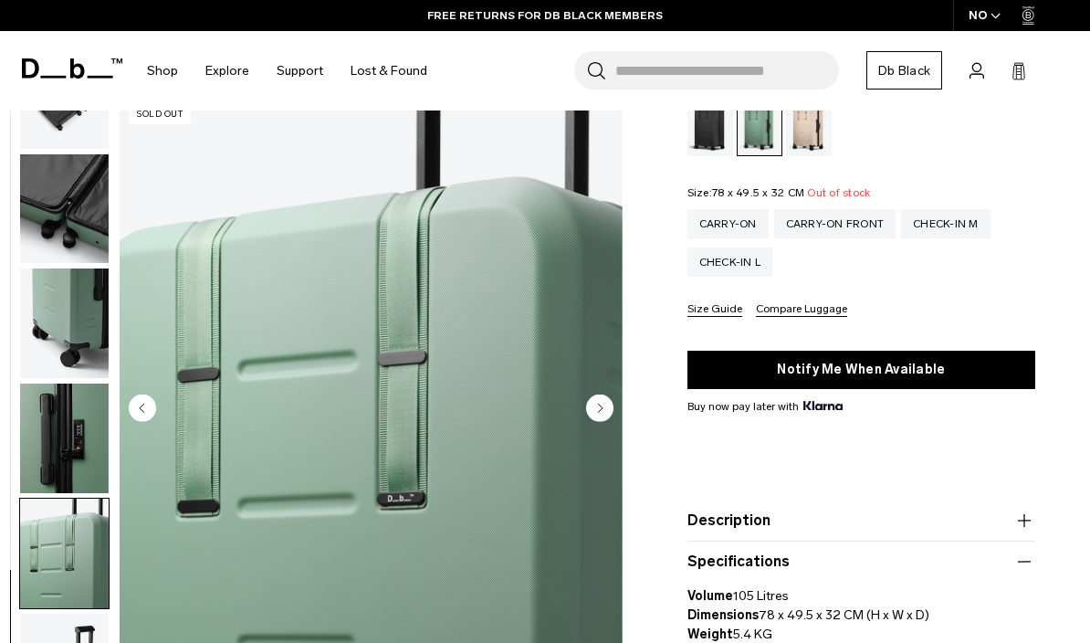
click at [605, 413] on circle "Next slide" at bounding box center [599, 408] width 27 height 27
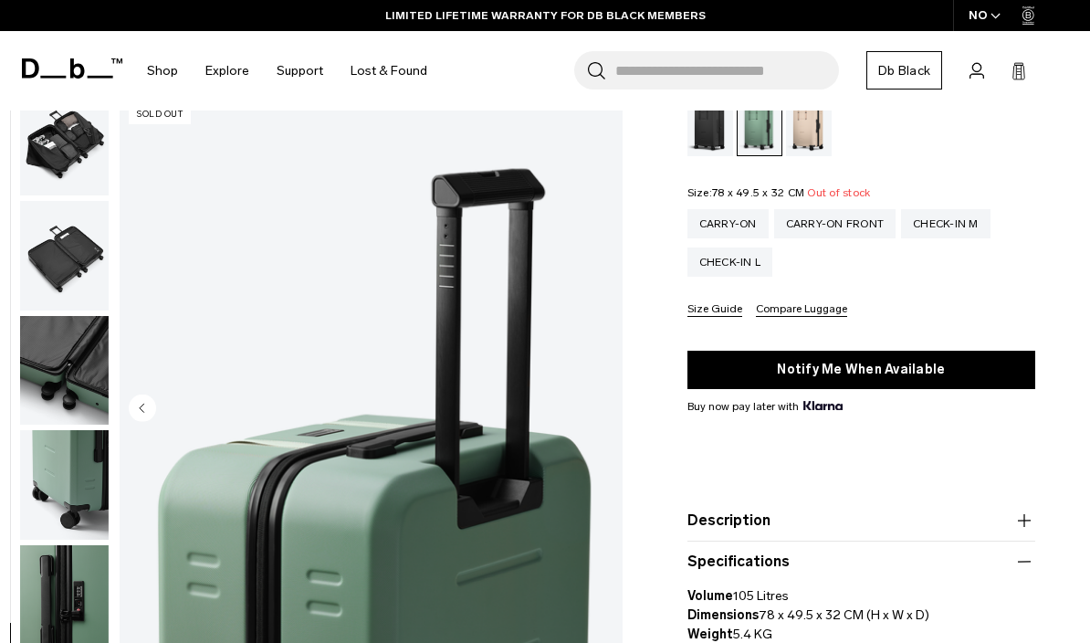
click at [61, 374] on img "button" at bounding box center [64, 371] width 89 height 110
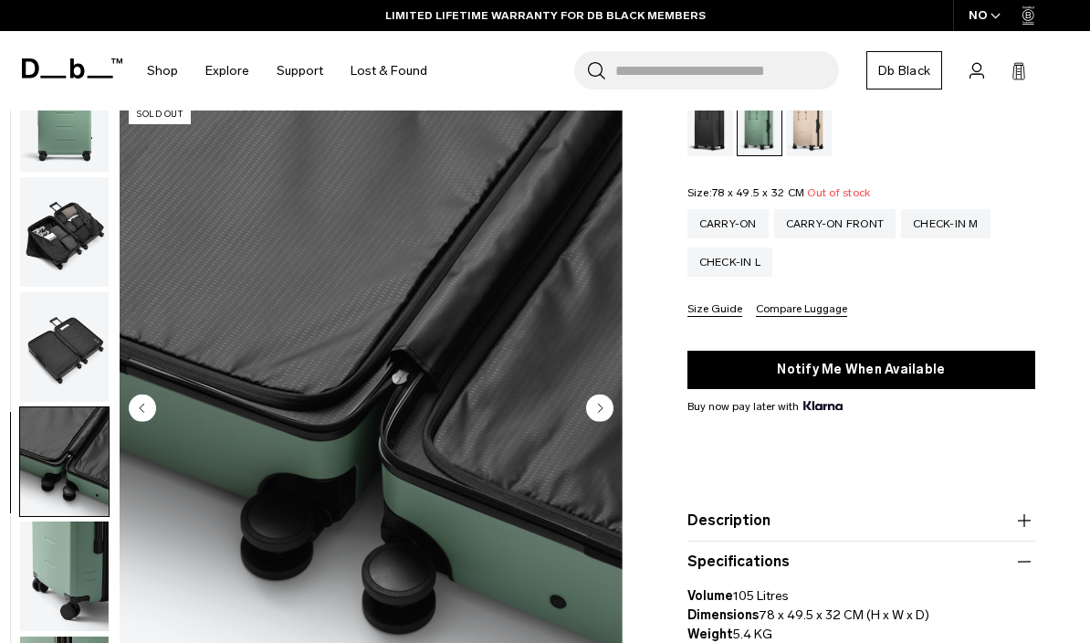
scroll to position [368, 0]
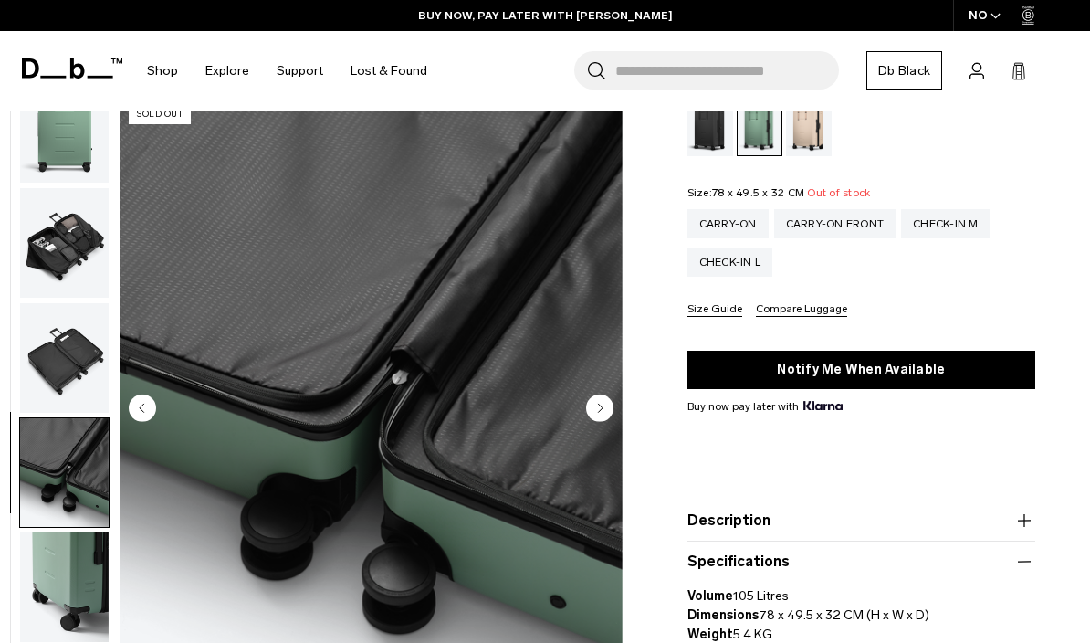
click at [54, 379] on img "button" at bounding box center [64, 358] width 89 height 110
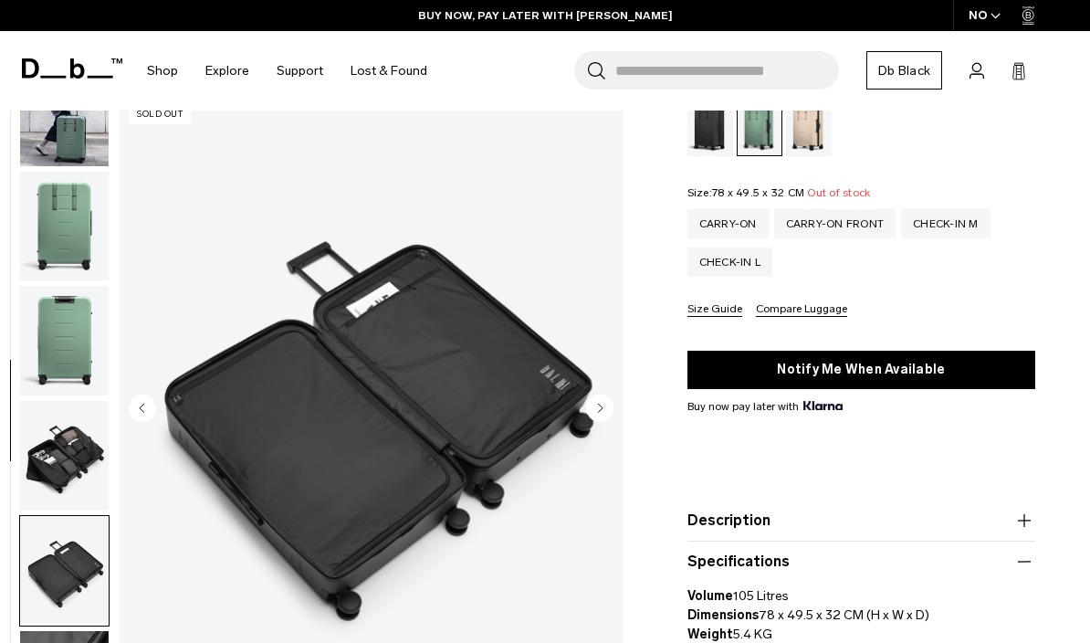
click at [54, 448] on img "button" at bounding box center [64, 456] width 89 height 110
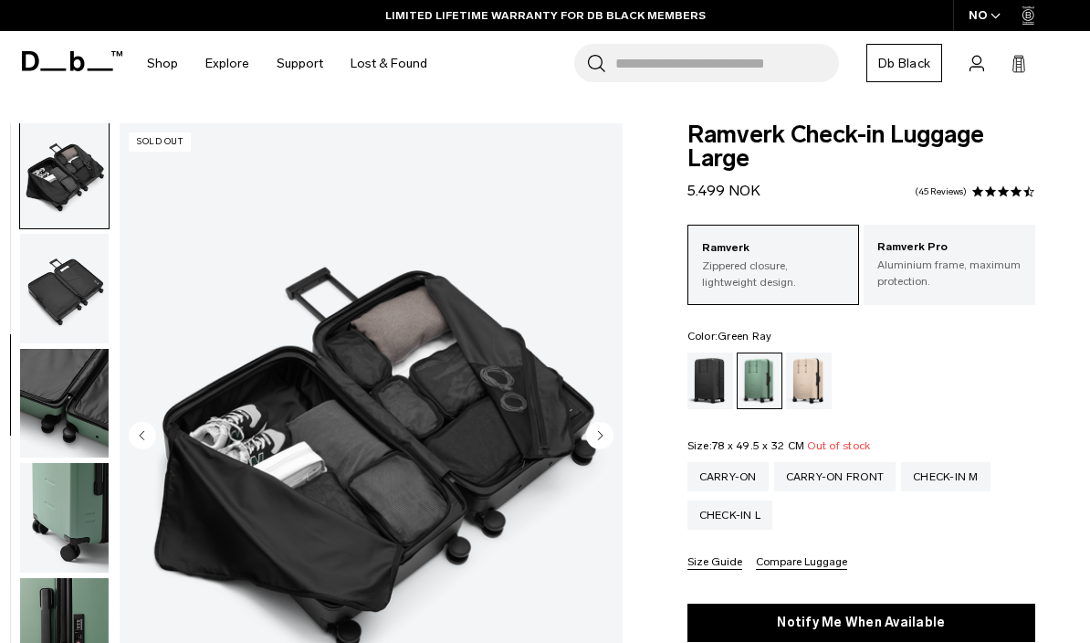
scroll to position [2, 0]
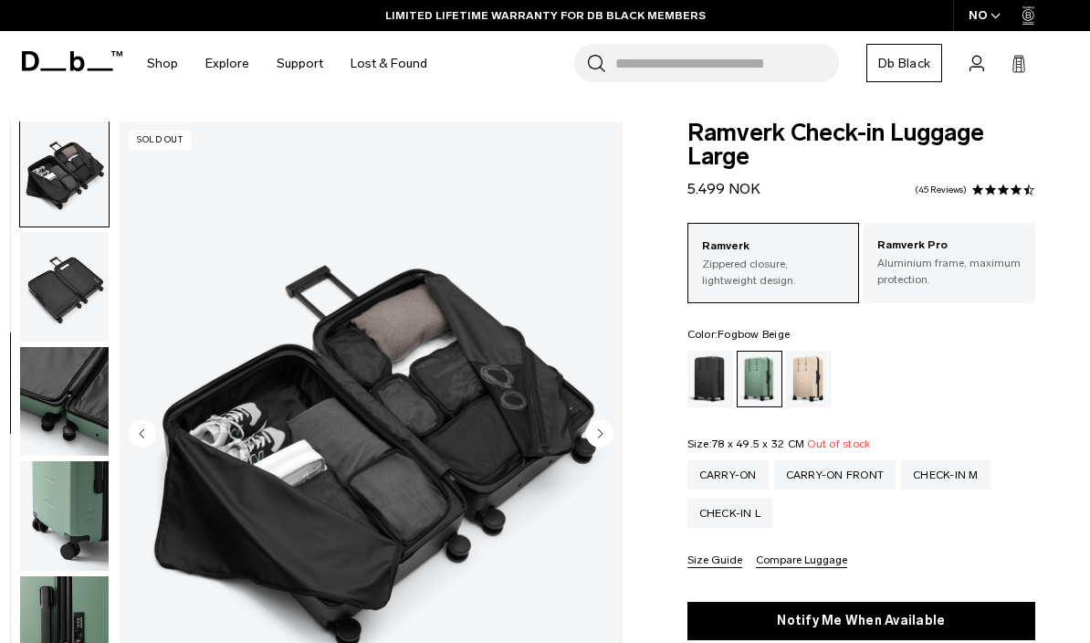
click at [817, 386] on div "Fogbow Beige" at bounding box center [809, 379] width 47 height 57
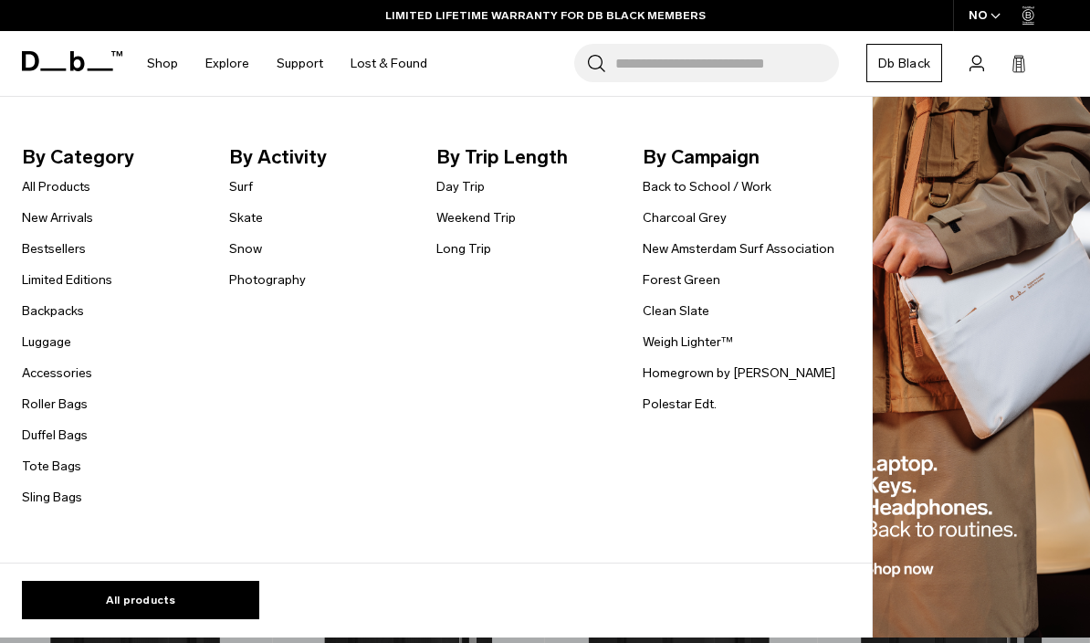
click at [39, 314] on link "Backpacks" at bounding box center [53, 310] width 62 height 19
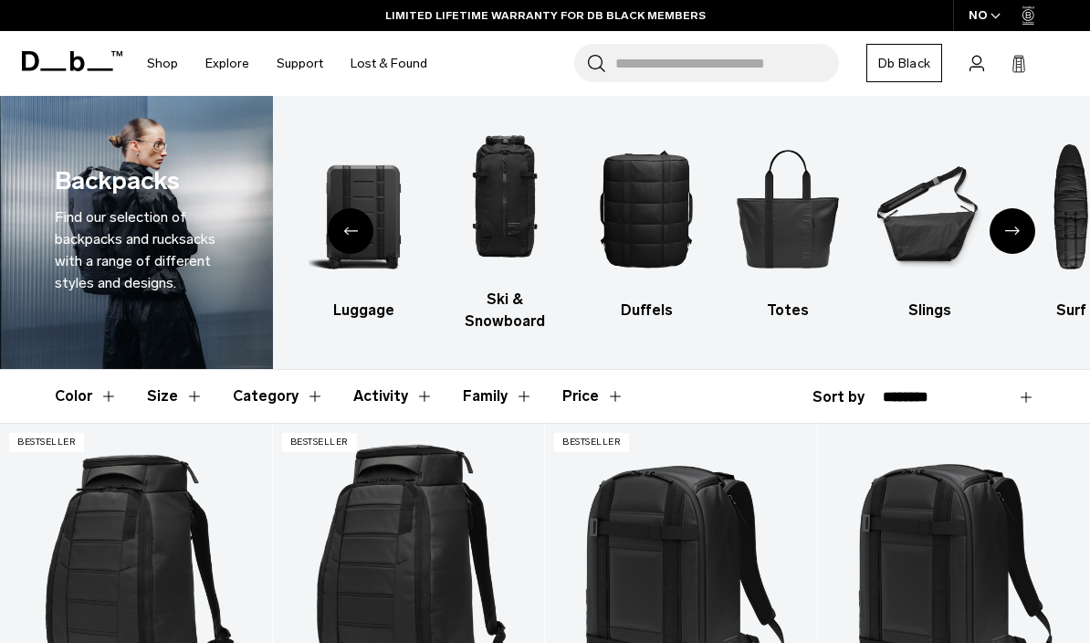
scroll to position [10, 0]
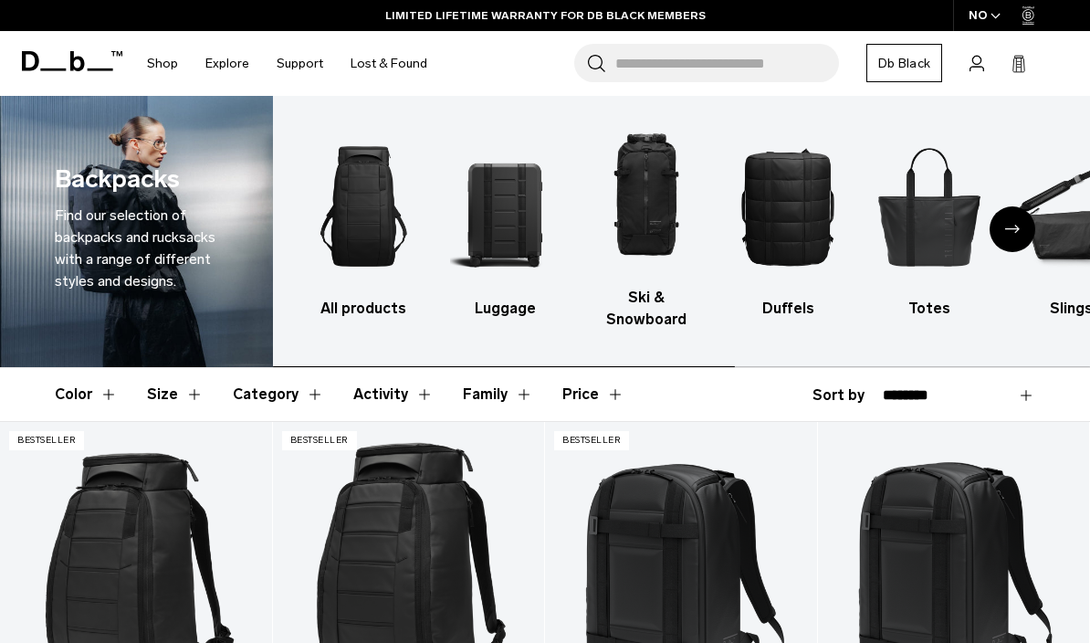
click at [509, 218] on img "2 / 10" at bounding box center [505, 206] width 110 height 164
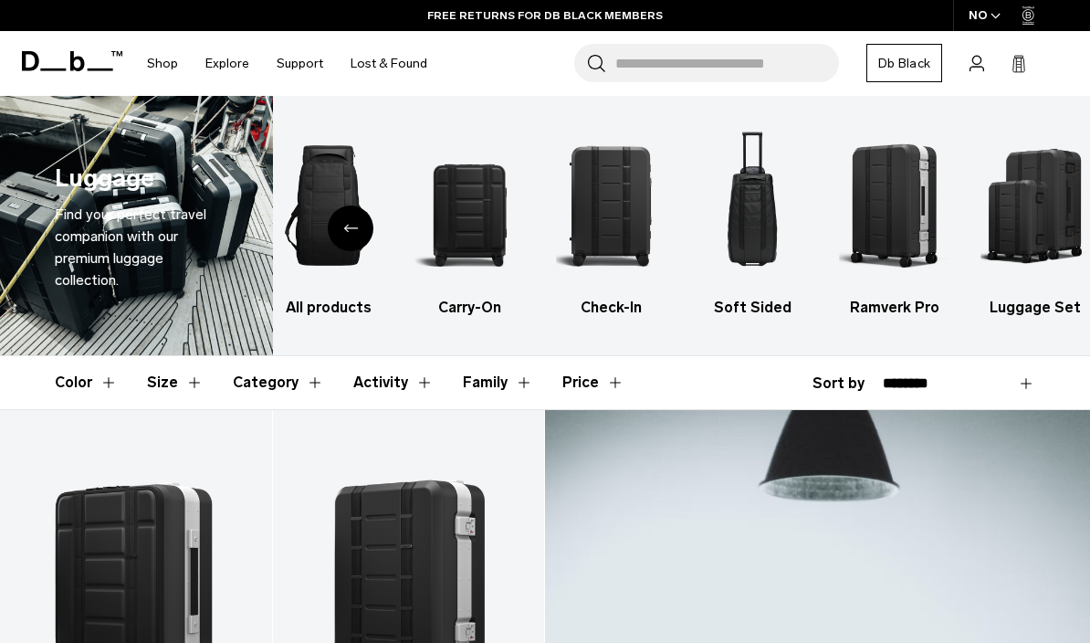
click at [1035, 229] on img "6 / 6" at bounding box center [1037, 205] width 110 height 164
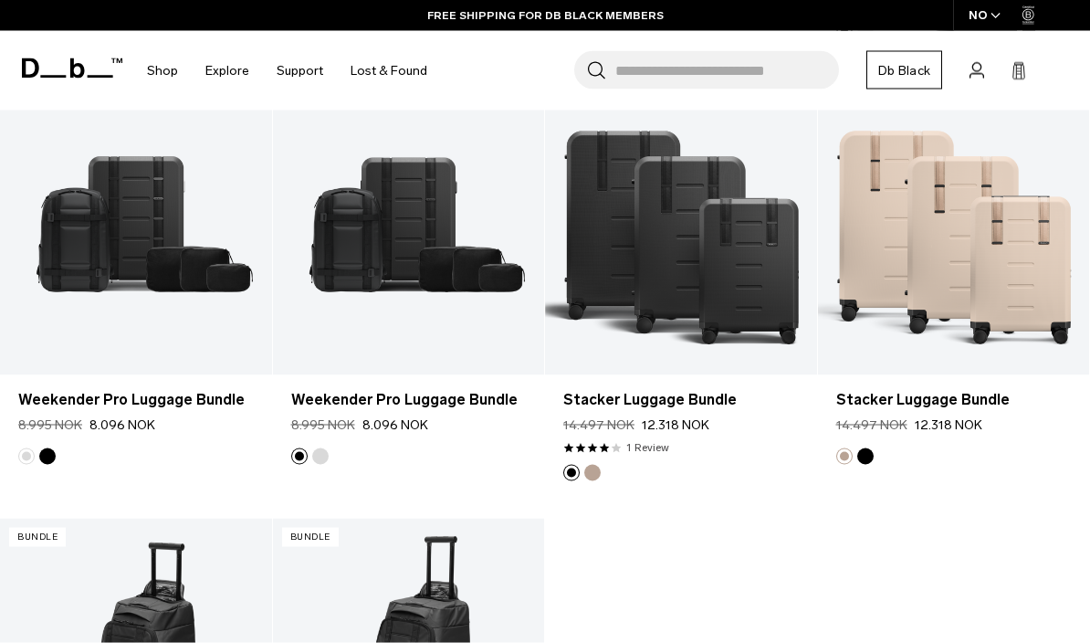
scroll to position [784, 0]
